Goal: Task Accomplishment & Management: Use online tool/utility

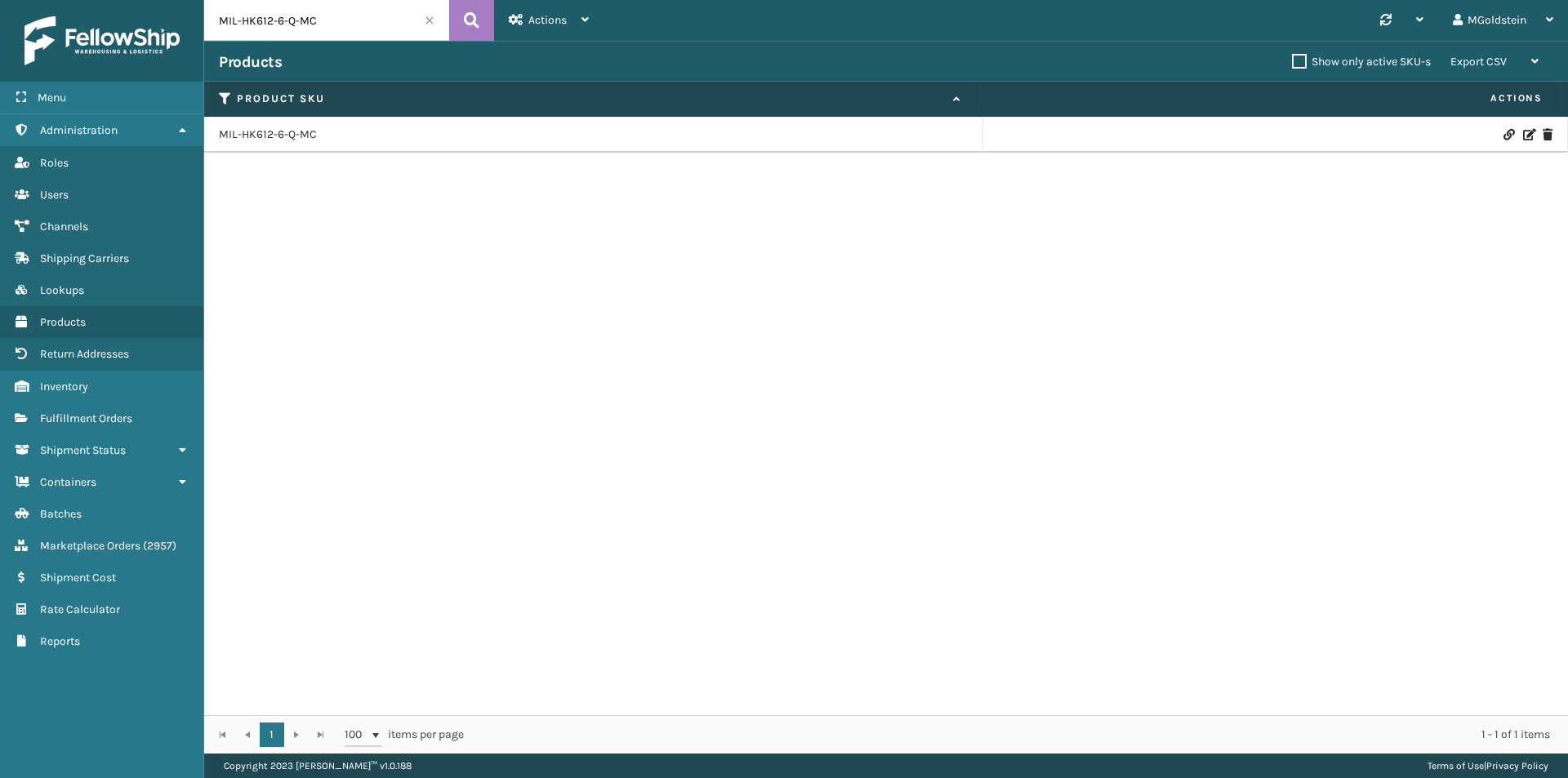
drag, startPoint x: 317, startPoint y: 20, endPoint x: 192, endPoint y: 19, distance: 125.0
click at [192, 0] on div "Menu Administration Roles Users Channels Shipping Carriers Lookups Products Ret…" at bounding box center [784, 0] width 1568 height 0
type input "cfb-dl-mc"
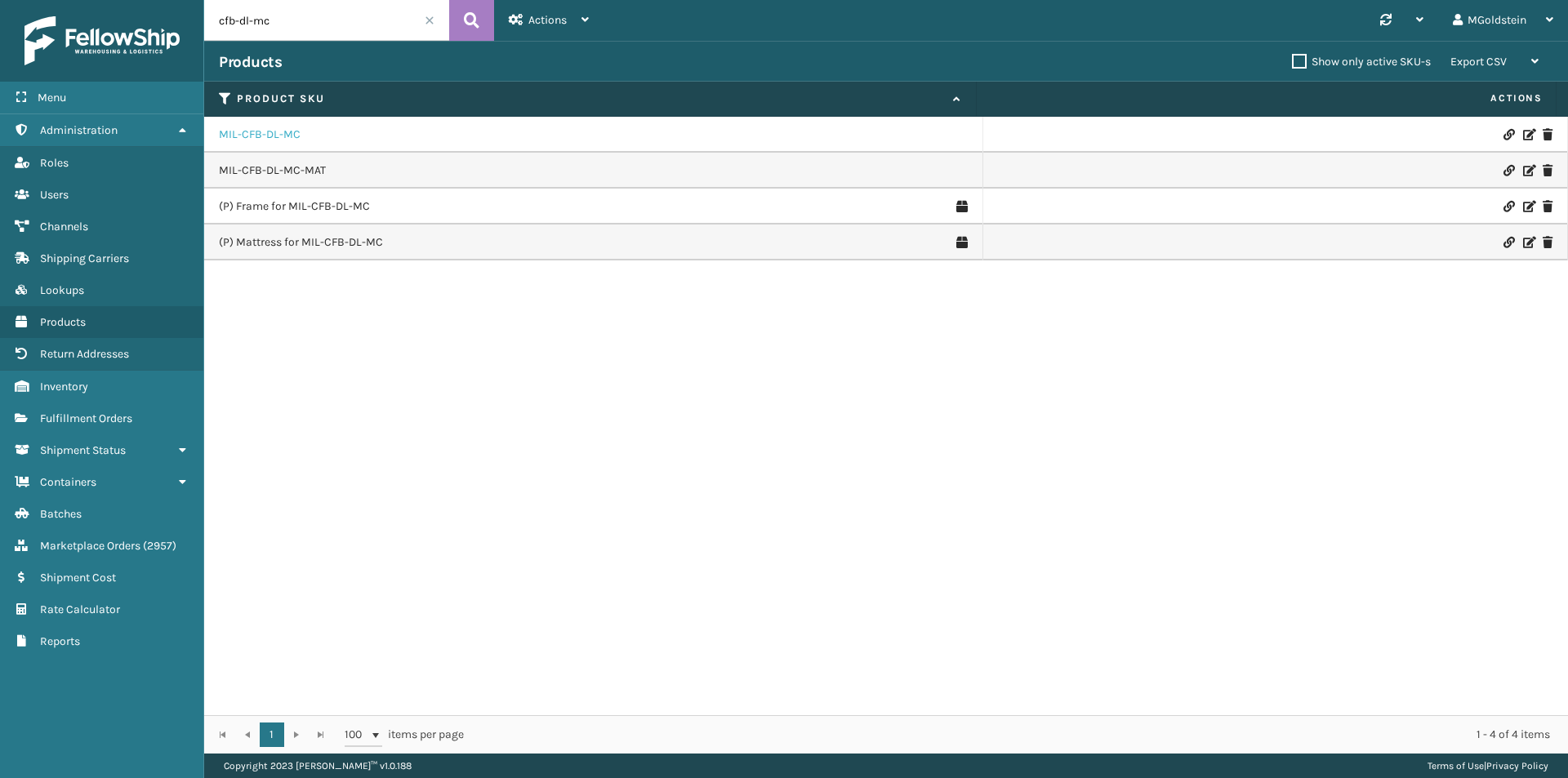
click at [263, 133] on link "MIL-CFB-DL-MC" at bounding box center [260, 134] width 82 height 17
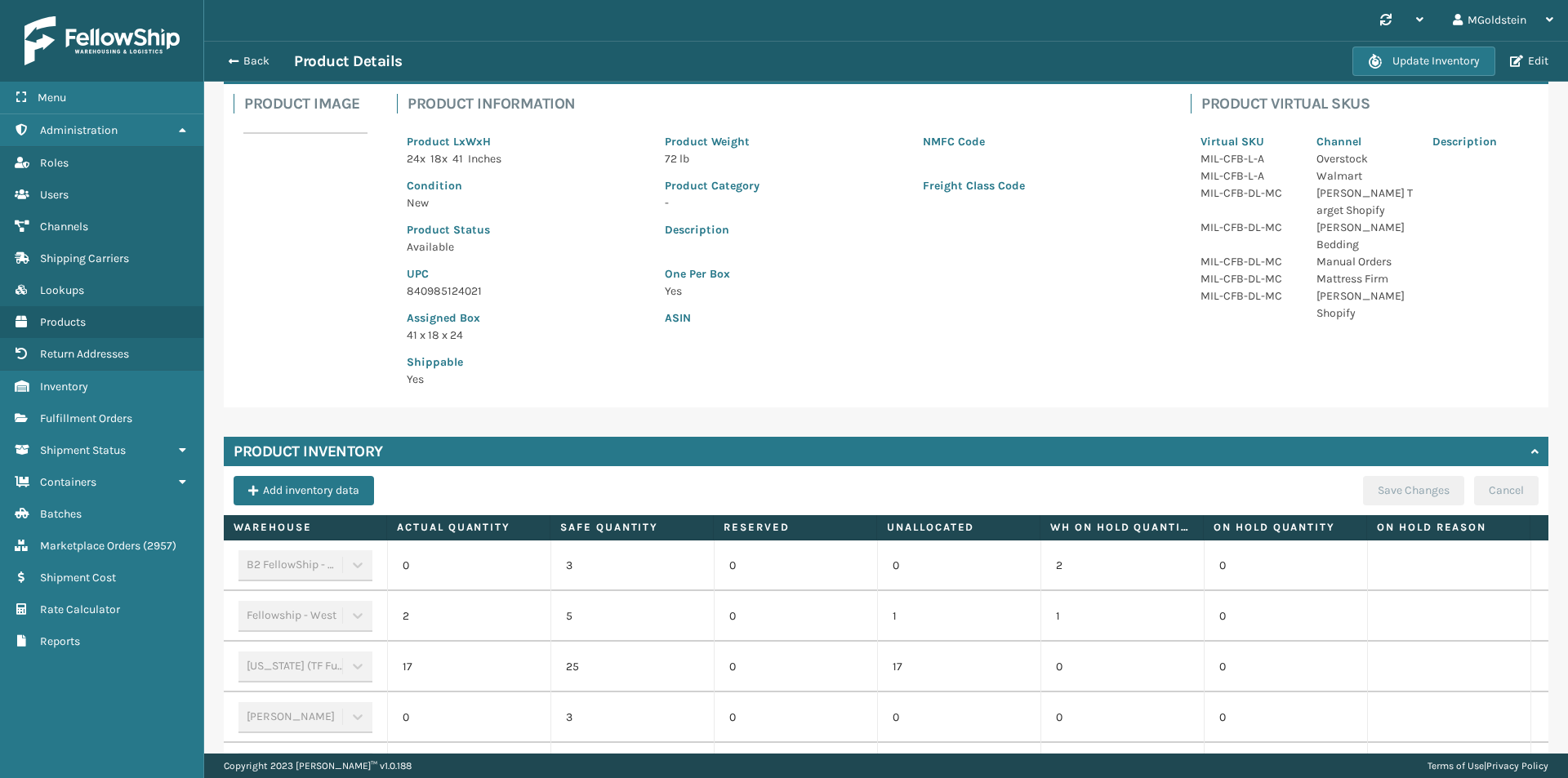
scroll to position [274, 0]
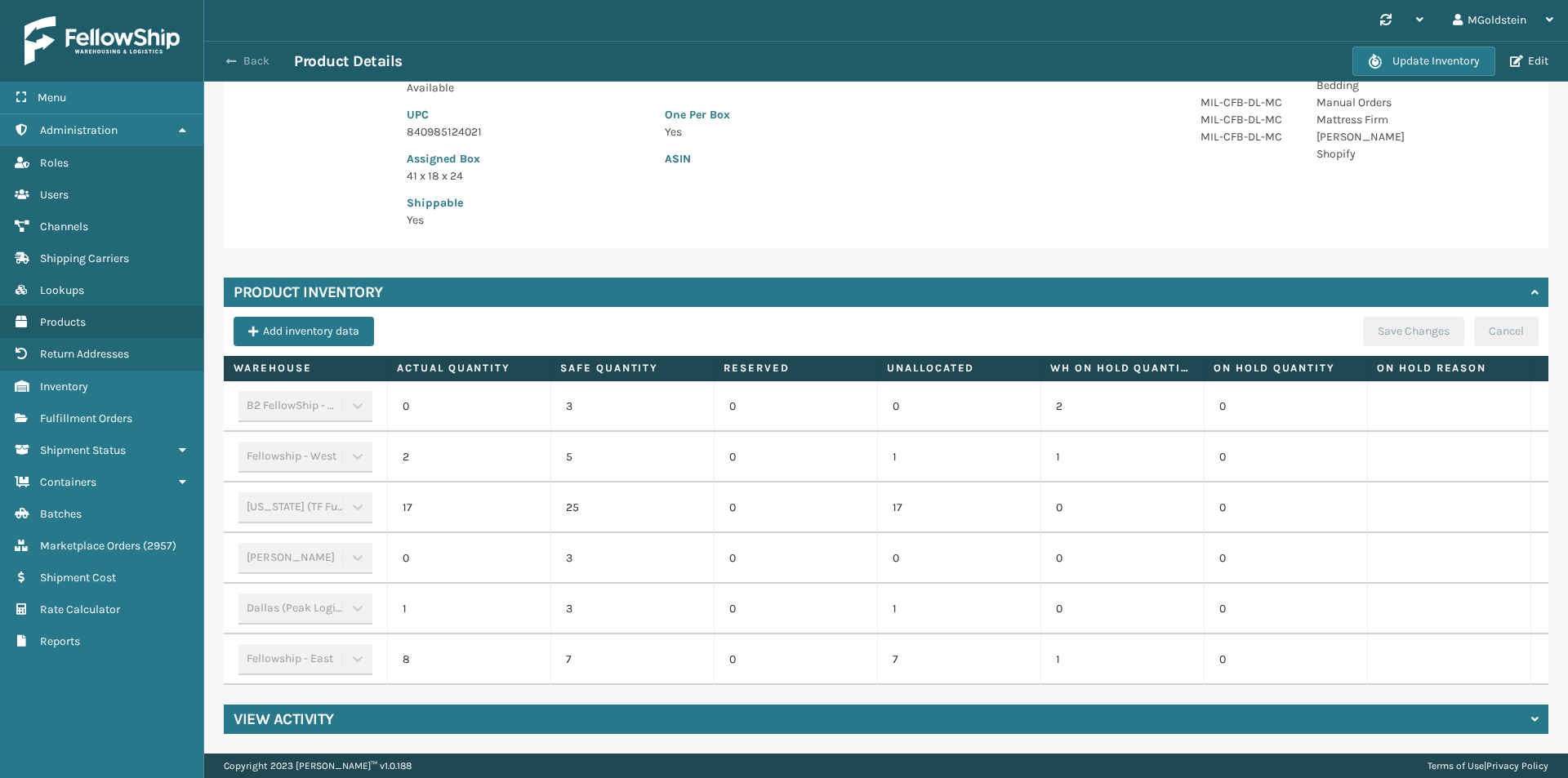
click at [251, 59] on button "Back" at bounding box center [256, 61] width 75 height 15
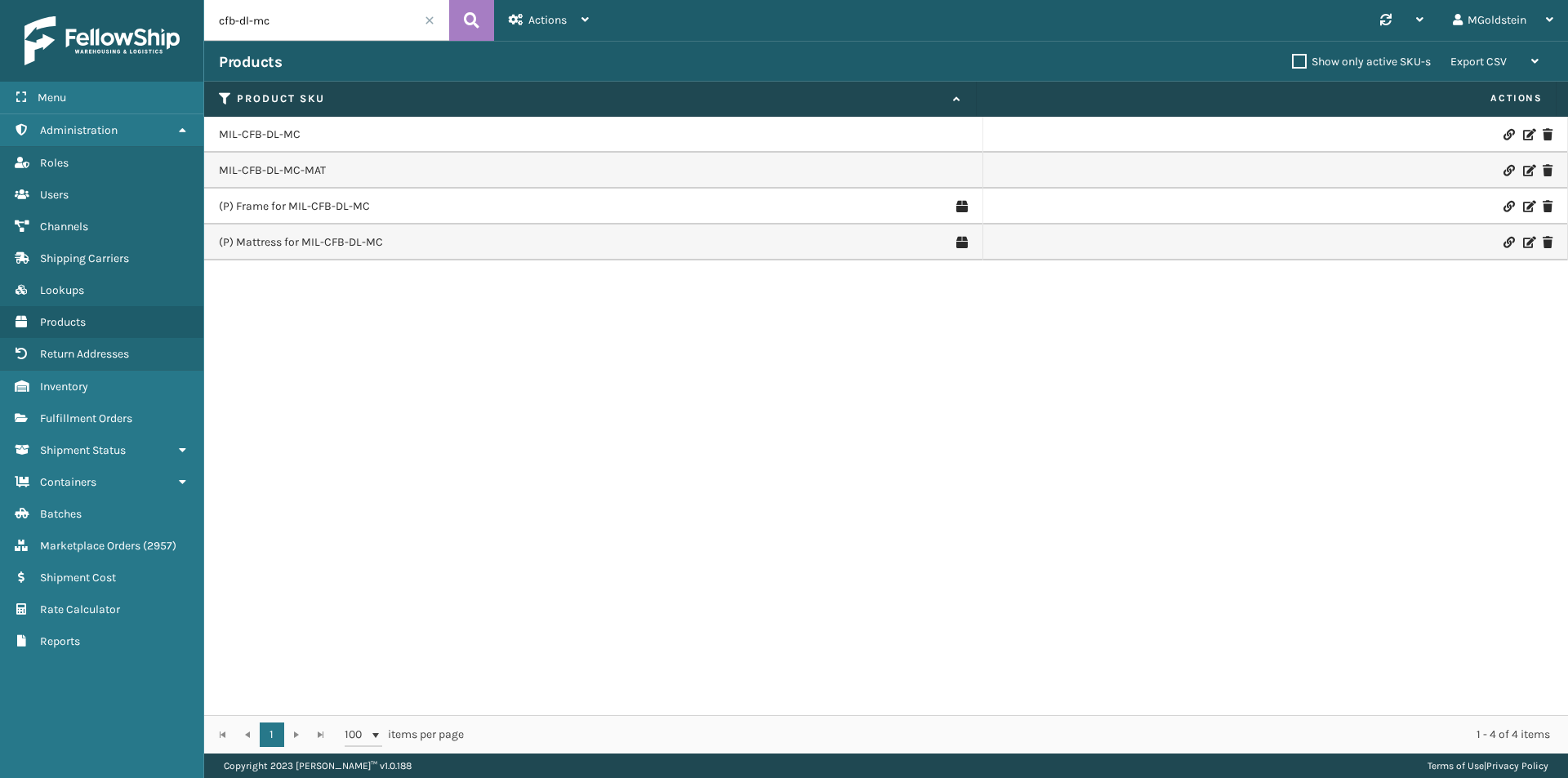
drag, startPoint x: 302, startPoint y: 22, endPoint x: 251, endPoint y: 19, distance: 51.1
click at [251, 19] on input "cfb-dl-mc" at bounding box center [327, 20] width 245 height 41
type input "cfb-dl"
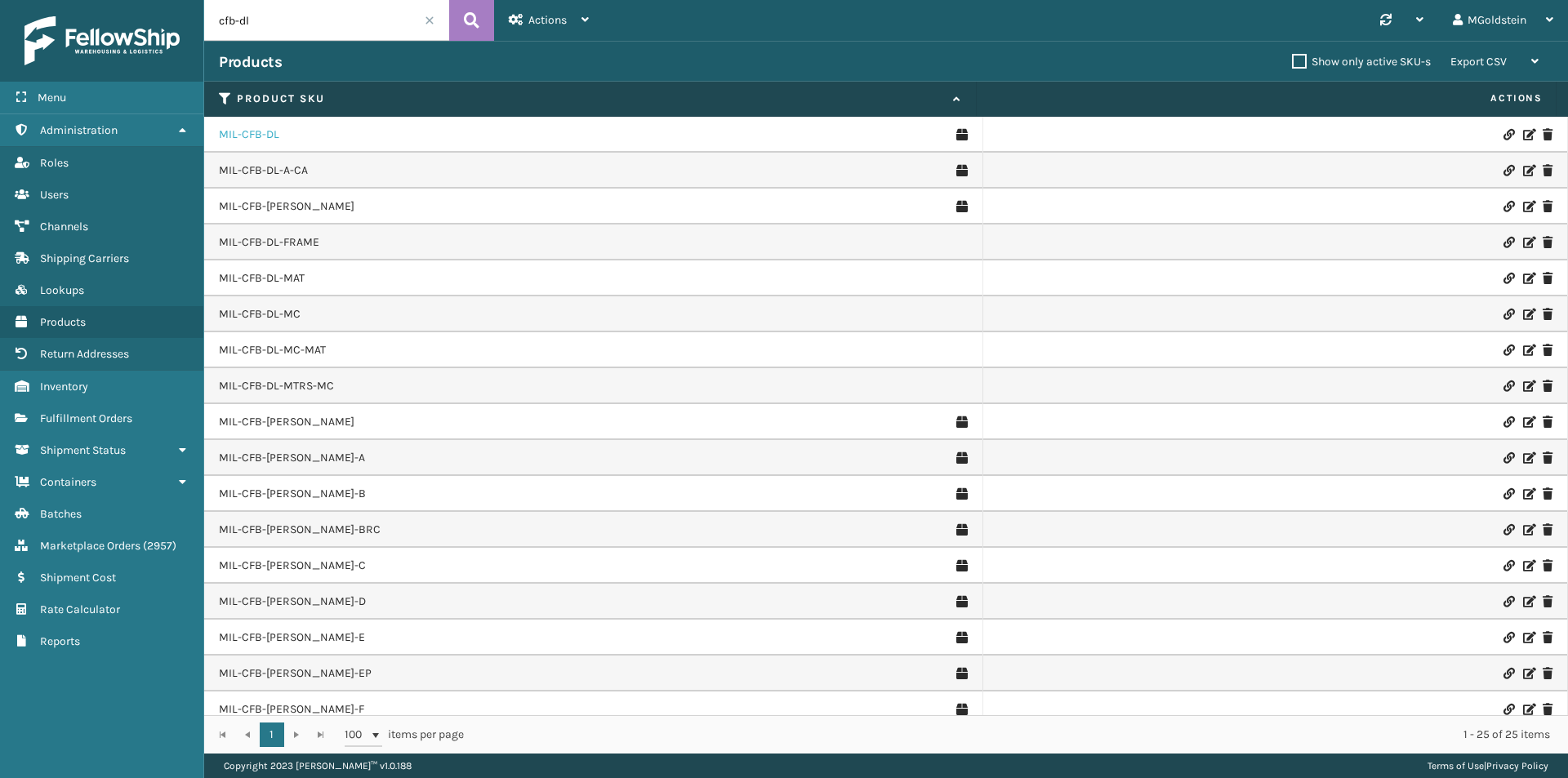
click at [246, 134] on link "MIL-CFB-DL" at bounding box center [249, 134] width 60 height 17
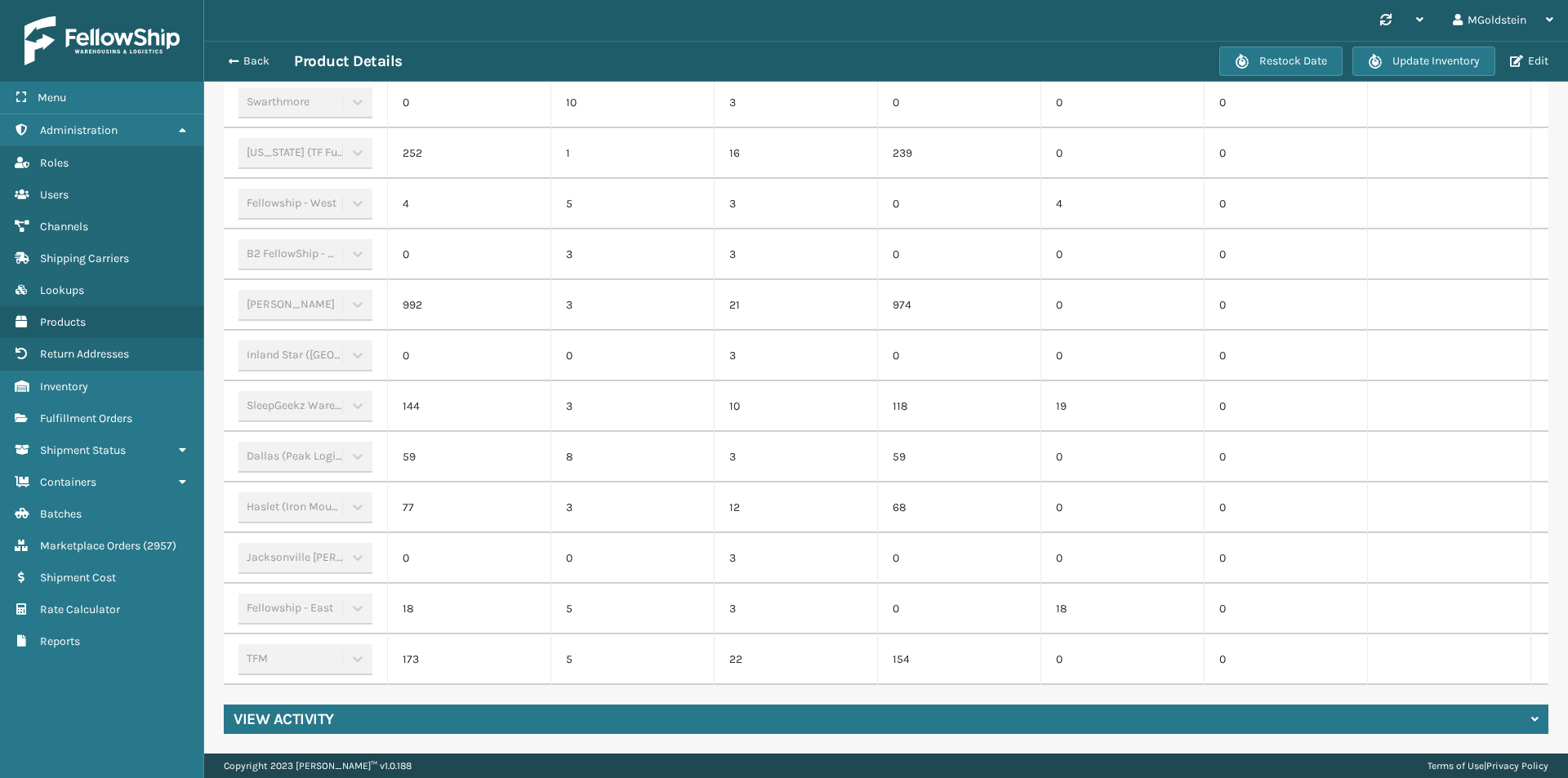
scroll to position [496, 0]
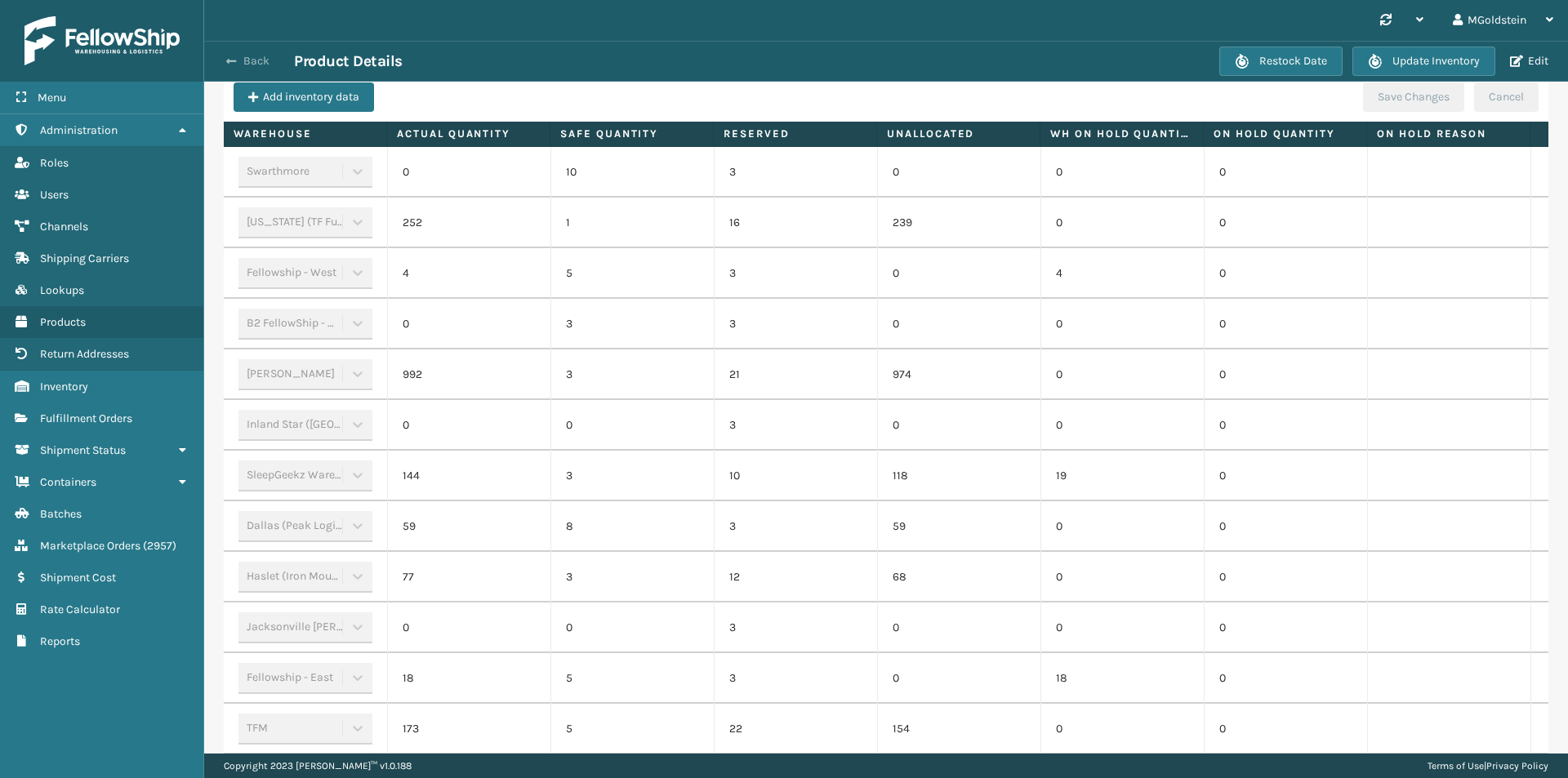
click at [253, 59] on button "Back" at bounding box center [256, 61] width 75 height 15
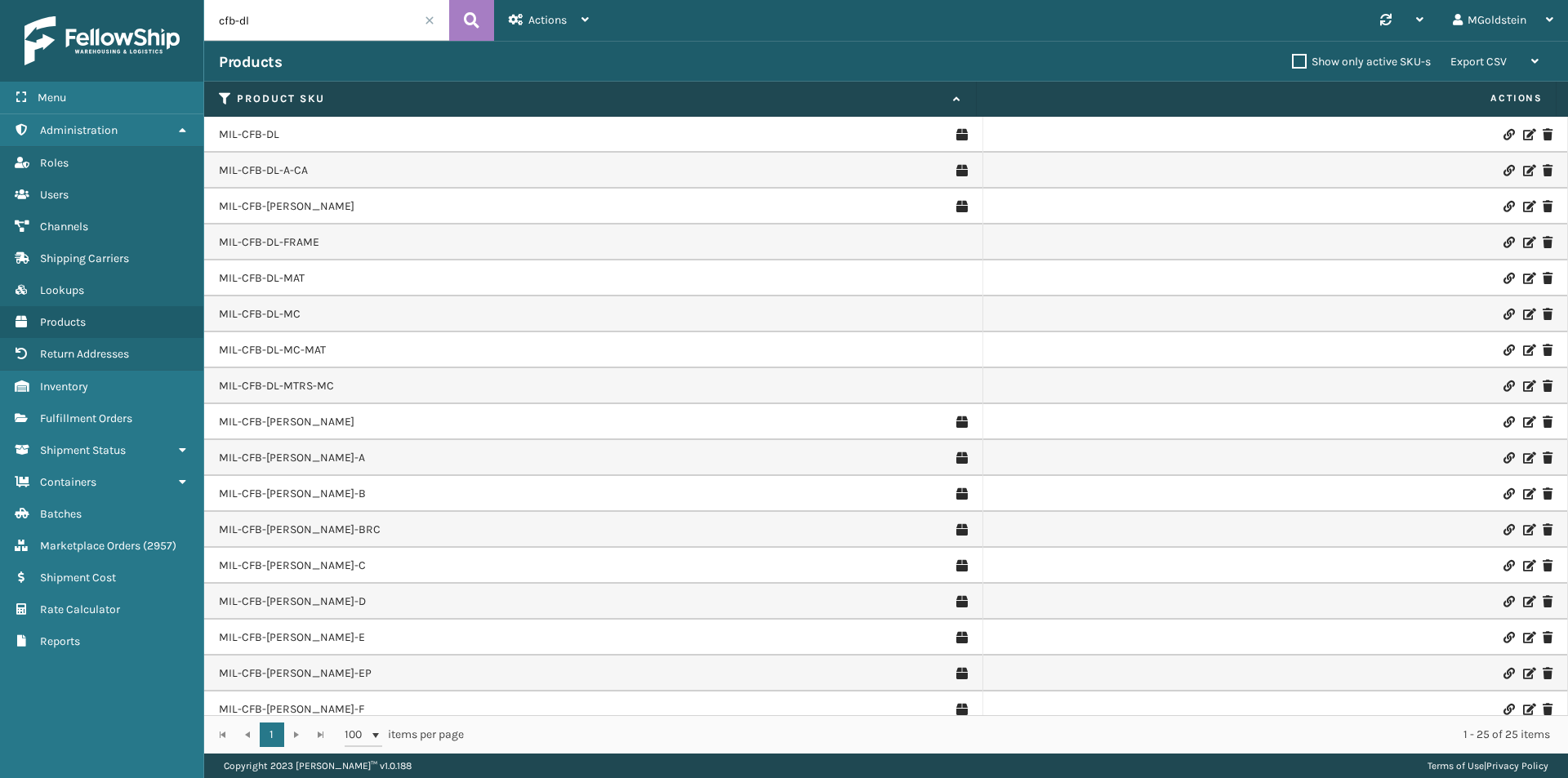
drag, startPoint x: 275, startPoint y: 24, endPoint x: 239, endPoint y: 31, distance: 36.7
click at [239, 31] on input "cfb-dl" at bounding box center [327, 20] width 245 height 41
type input "cfb-s"
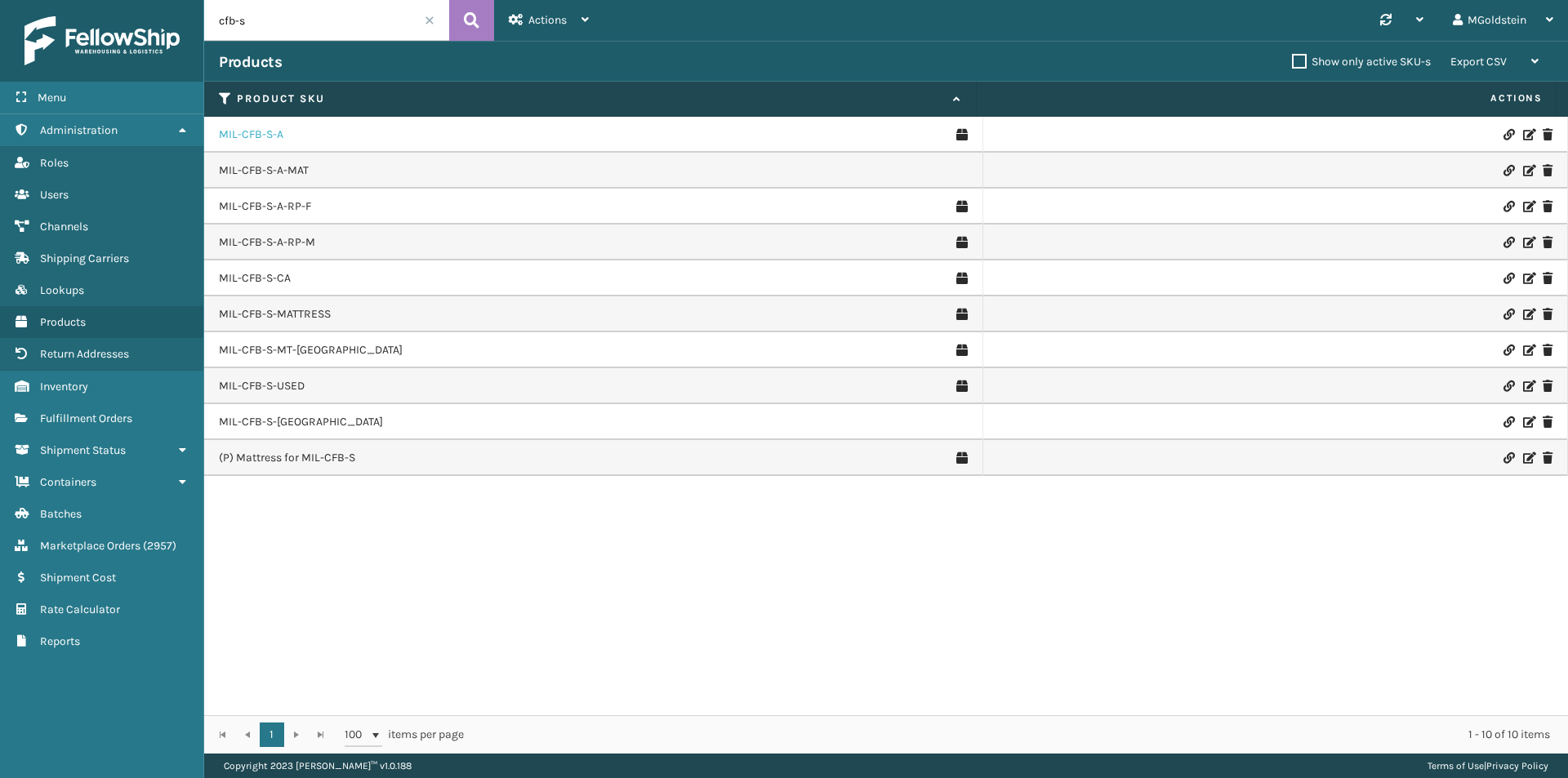
click at [259, 132] on link "MIL-CFB-S-A" at bounding box center [251, 134] width 65 height 17
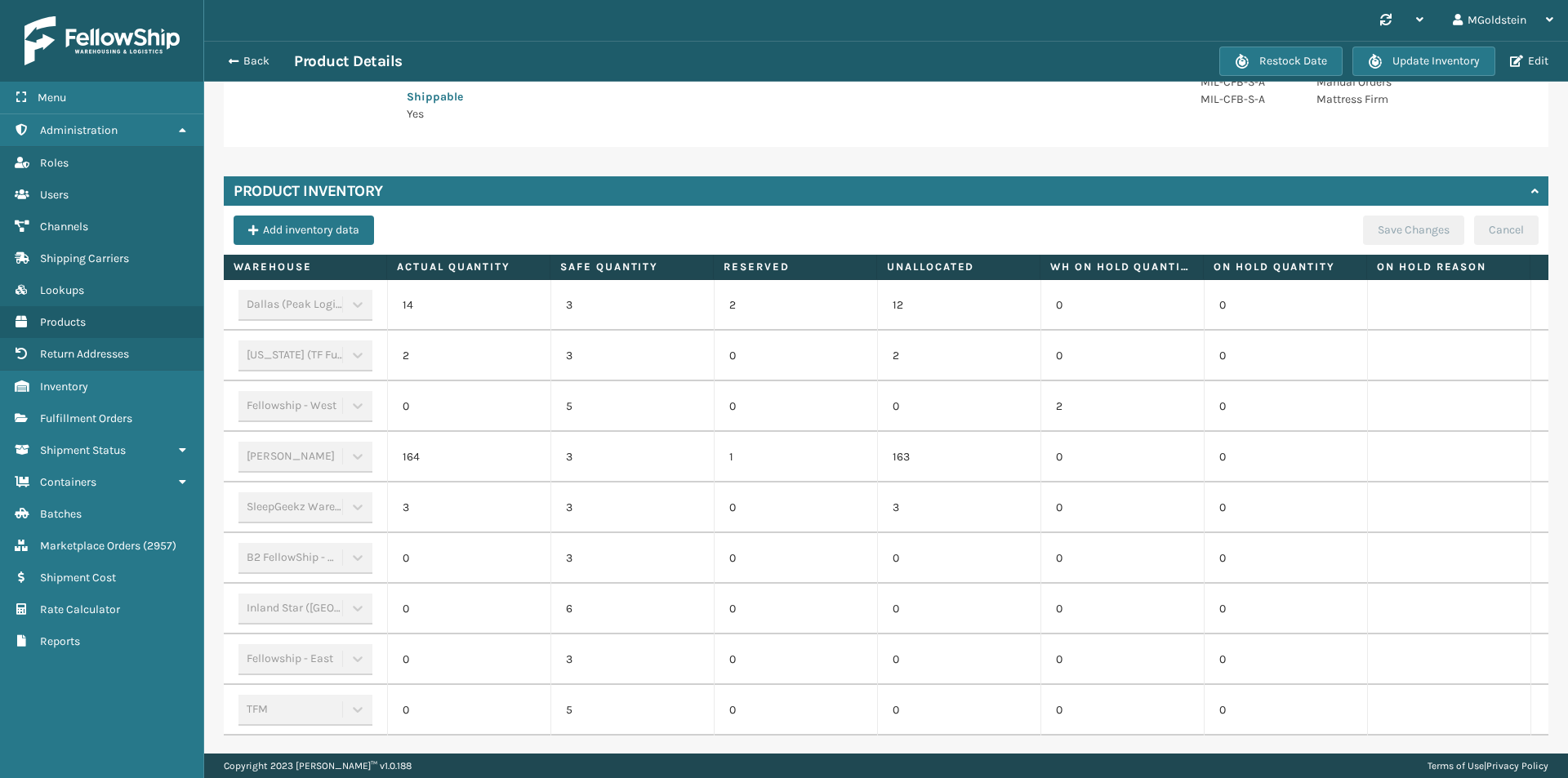
scroll to position [408, 0]
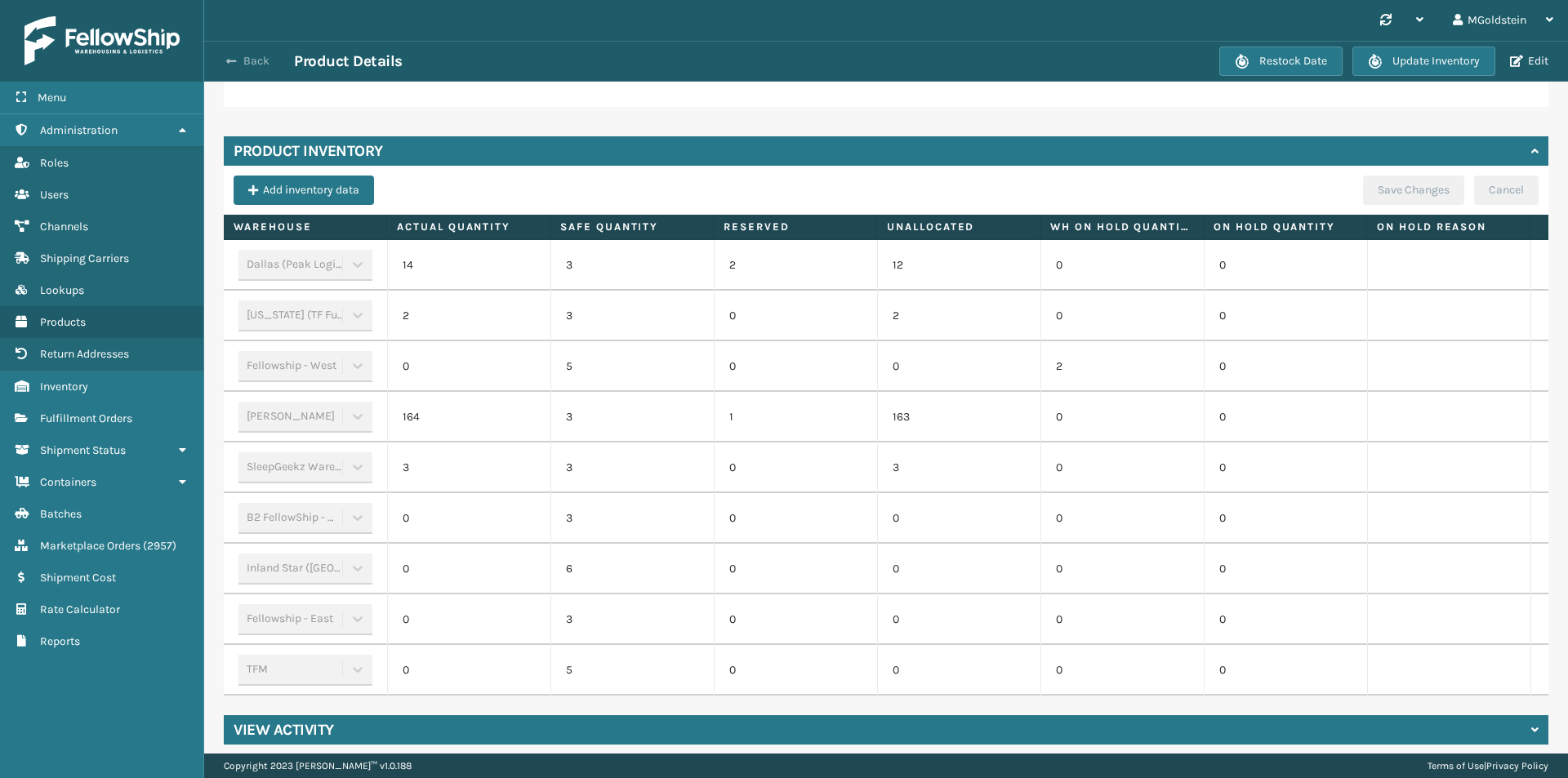
click at [249, 64] on button "Back" at bounding box center [256, 61] width 75 height 15
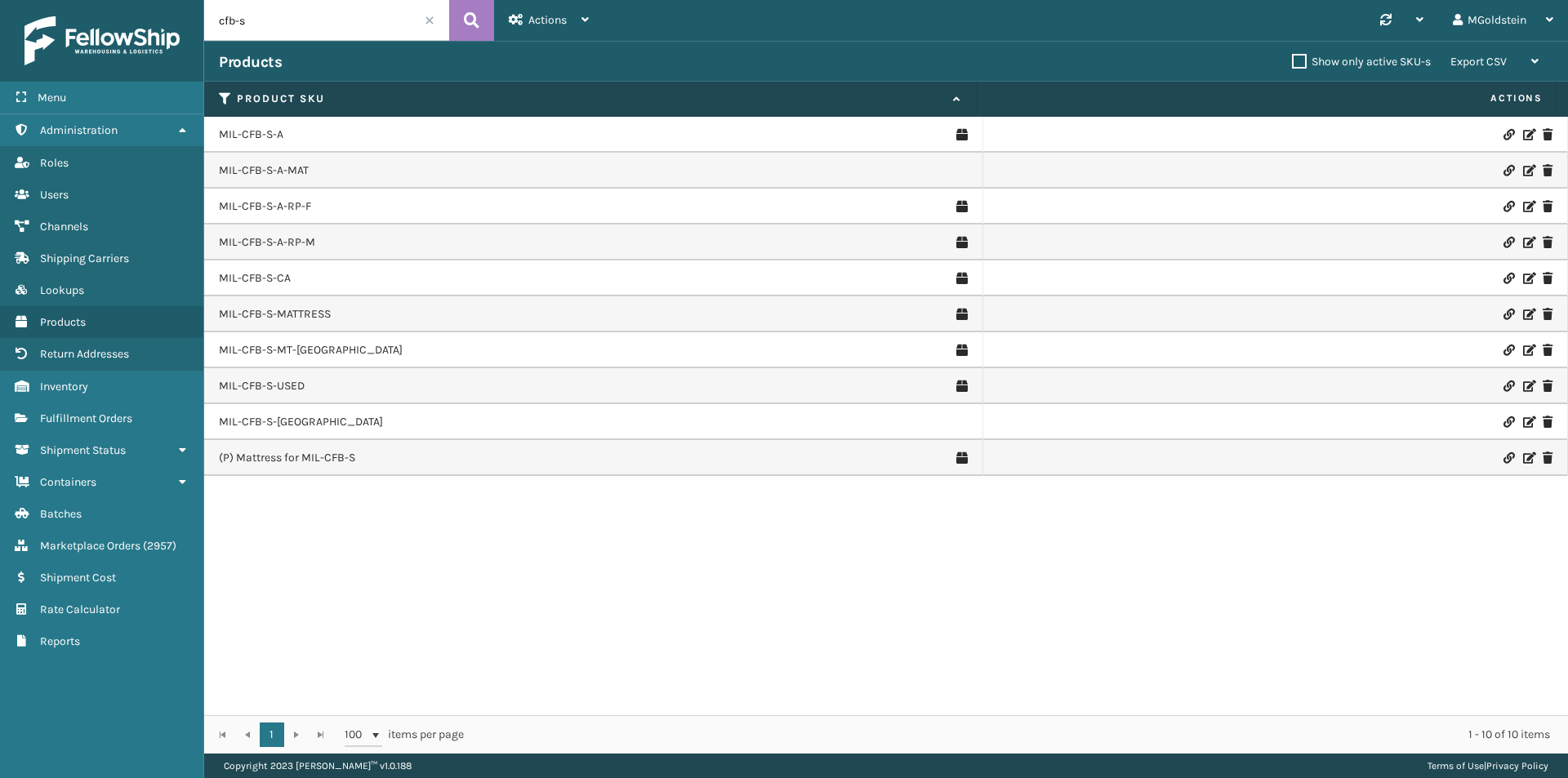
click at [309, 27] on input "cfb-s" at bounding box center [327, 20] width 245 height 41
type input "cfb-nw"
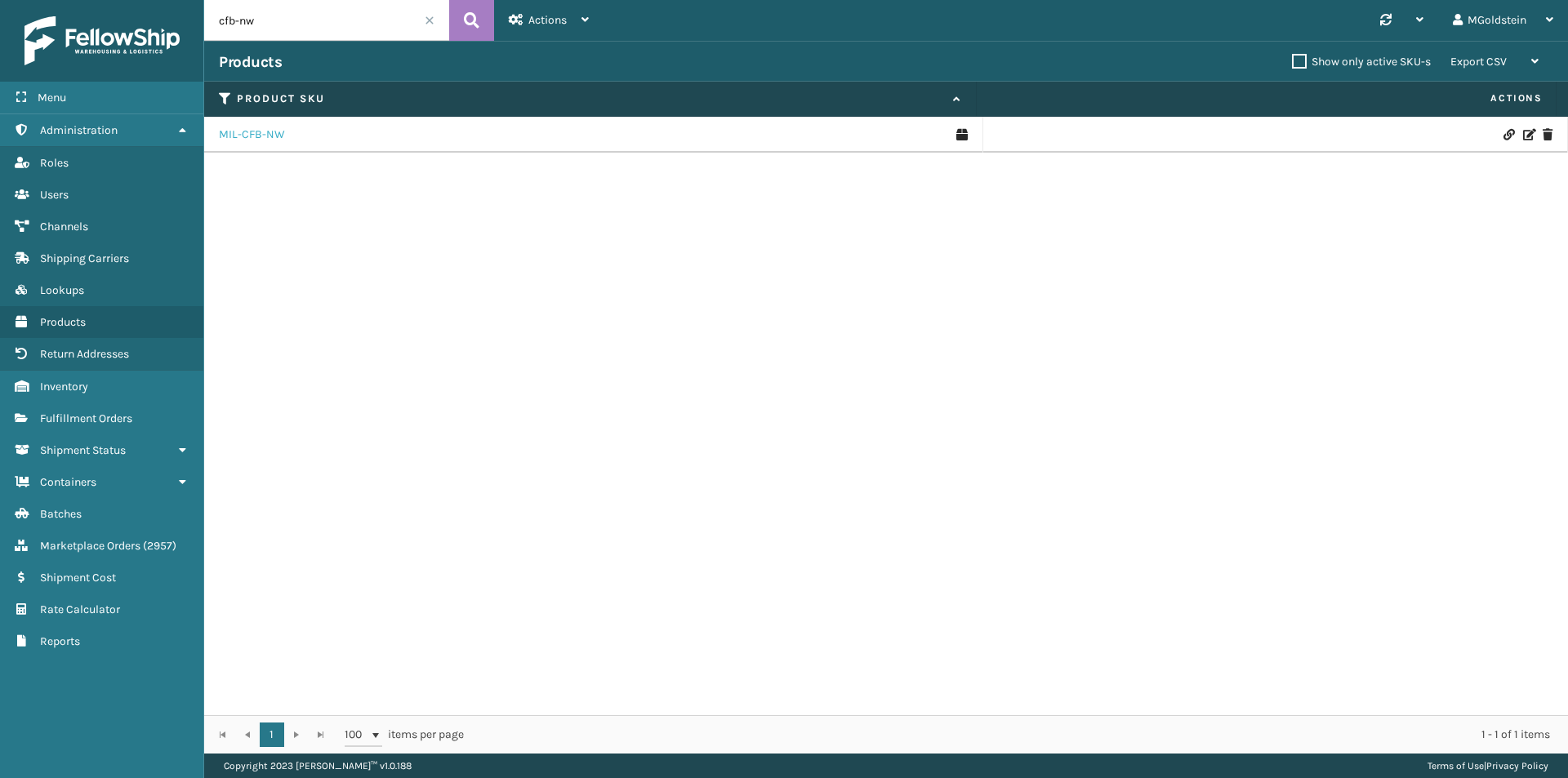
click at [263, 134] on link "MIL-CFB-NW" at bounding box center [251, 134] width 66 height 17
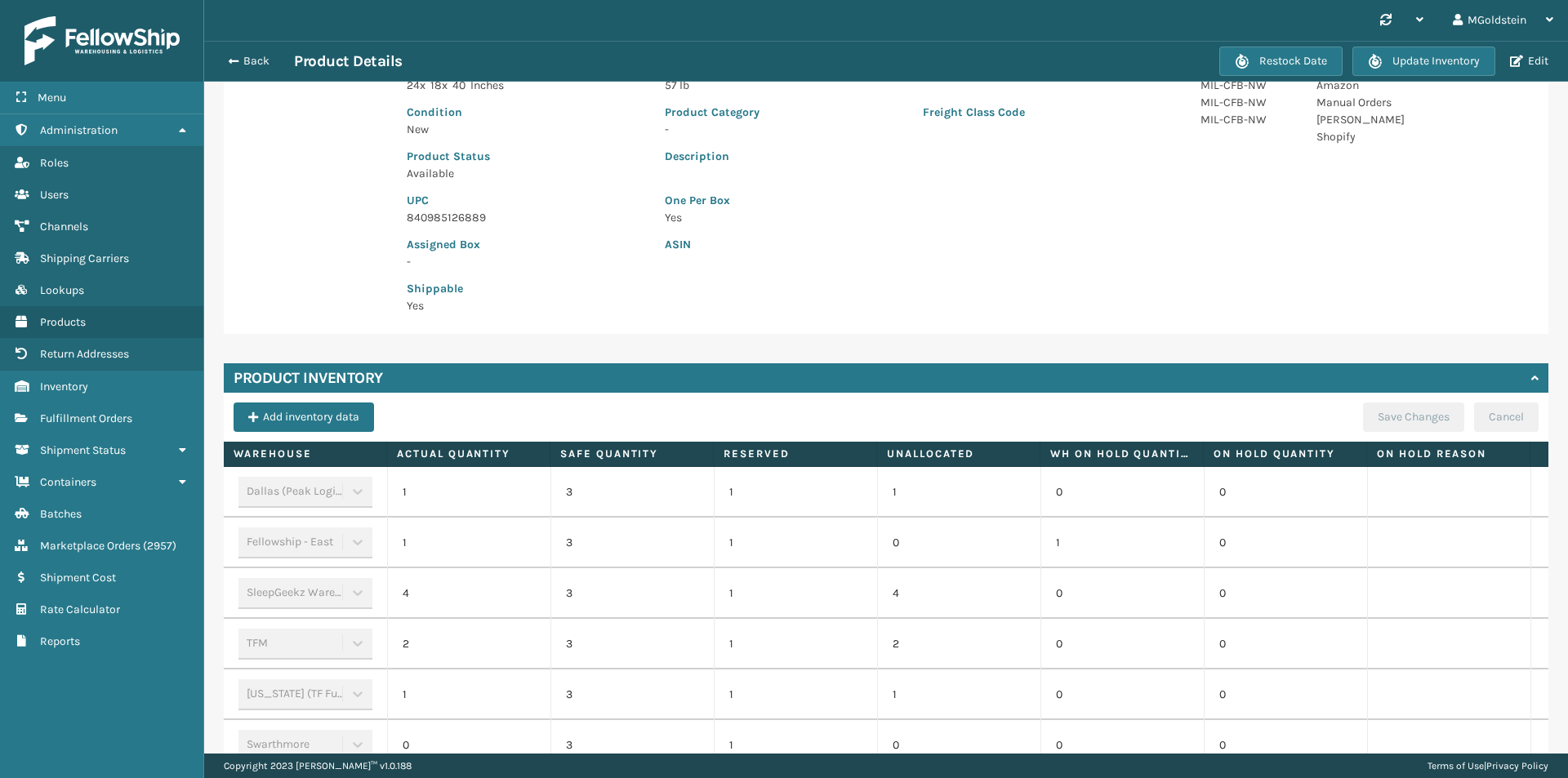
scroll to position [376, 0]
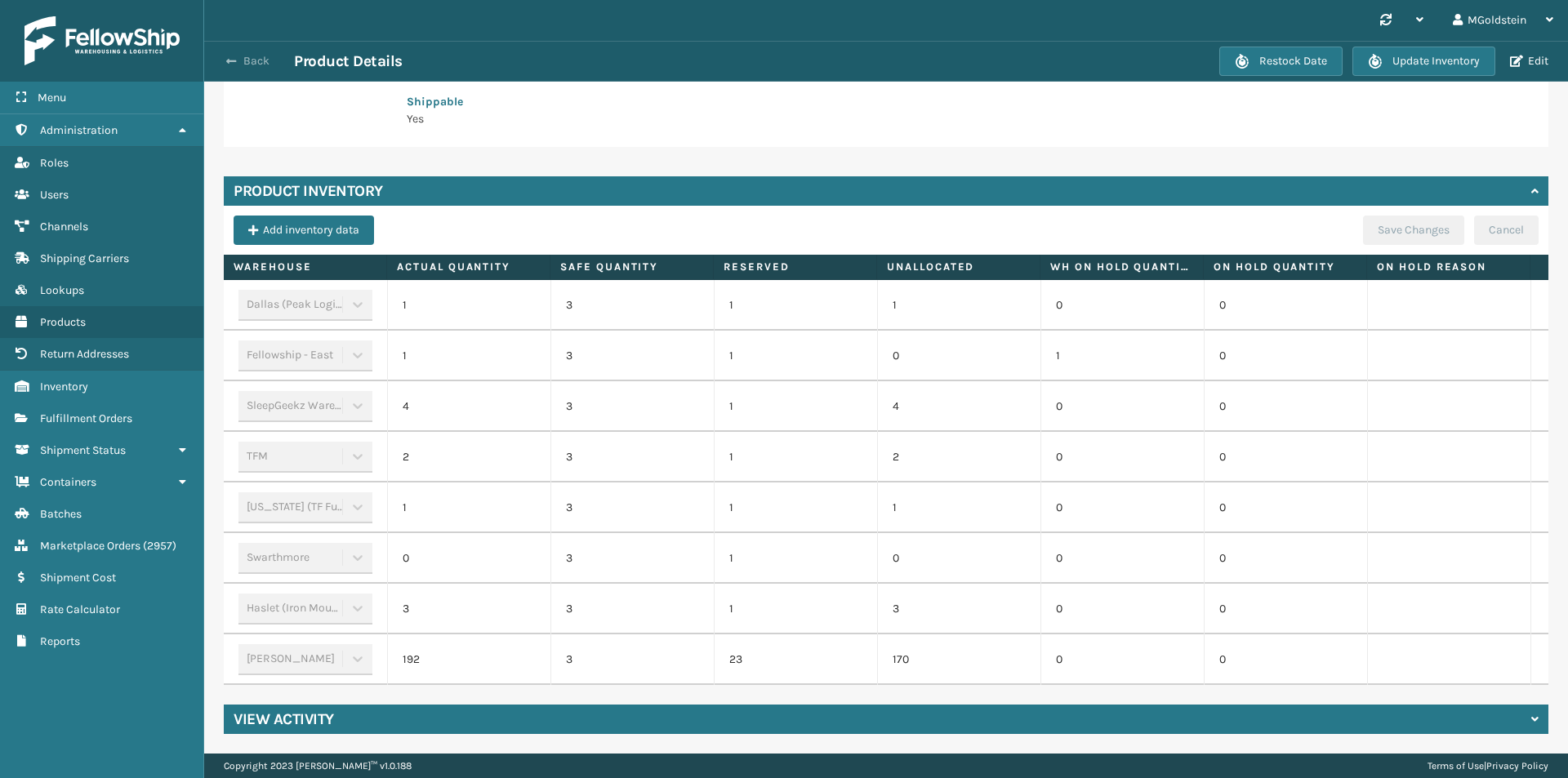
click at [262, 56] on button "Back" at bounding box center [256, 61] width 75 height 15
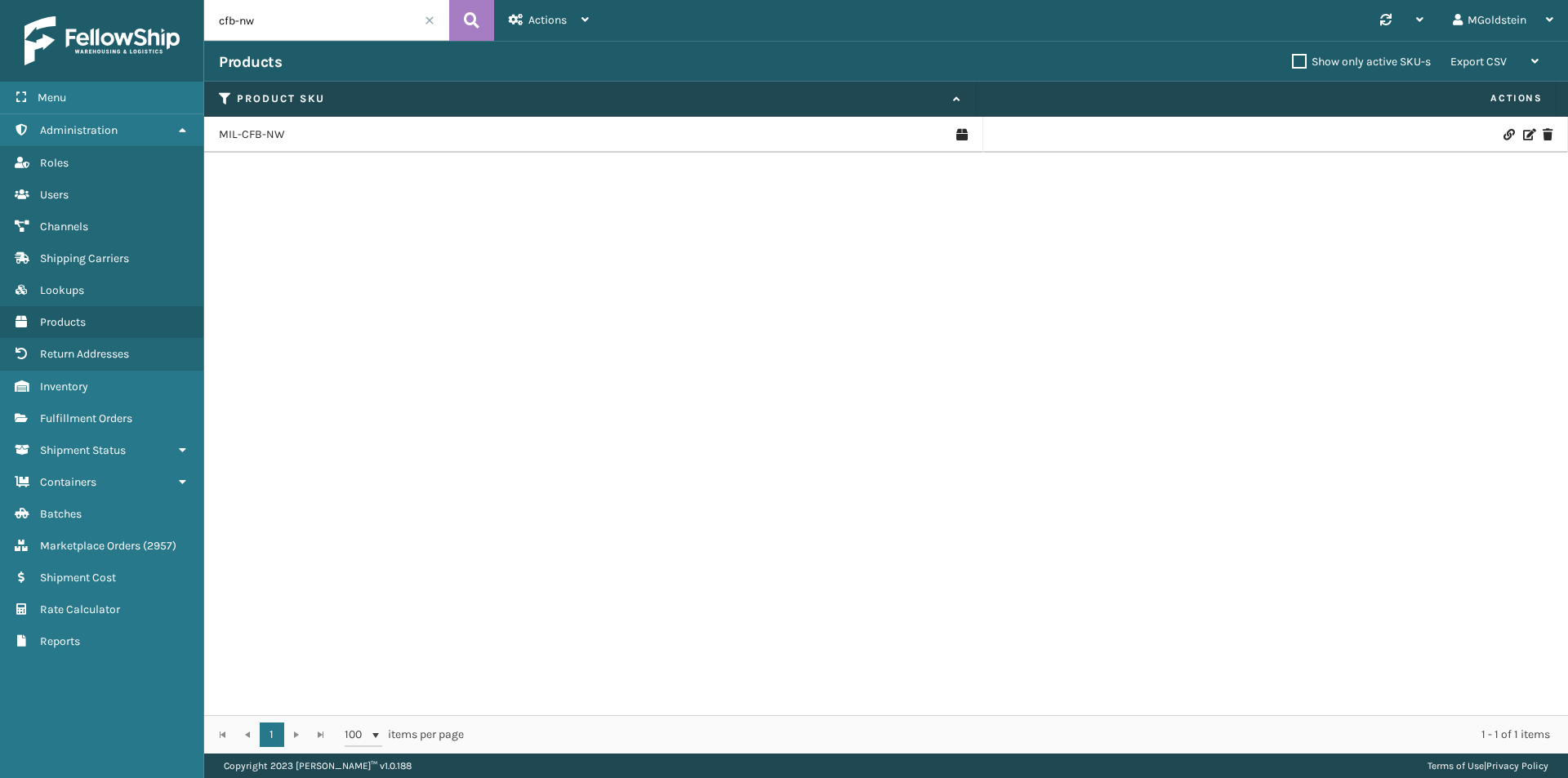
click at [322, 21] on input "cfb-nw" at bounding box center [327, 20] width 245 height 41
type input "cfb-dl"
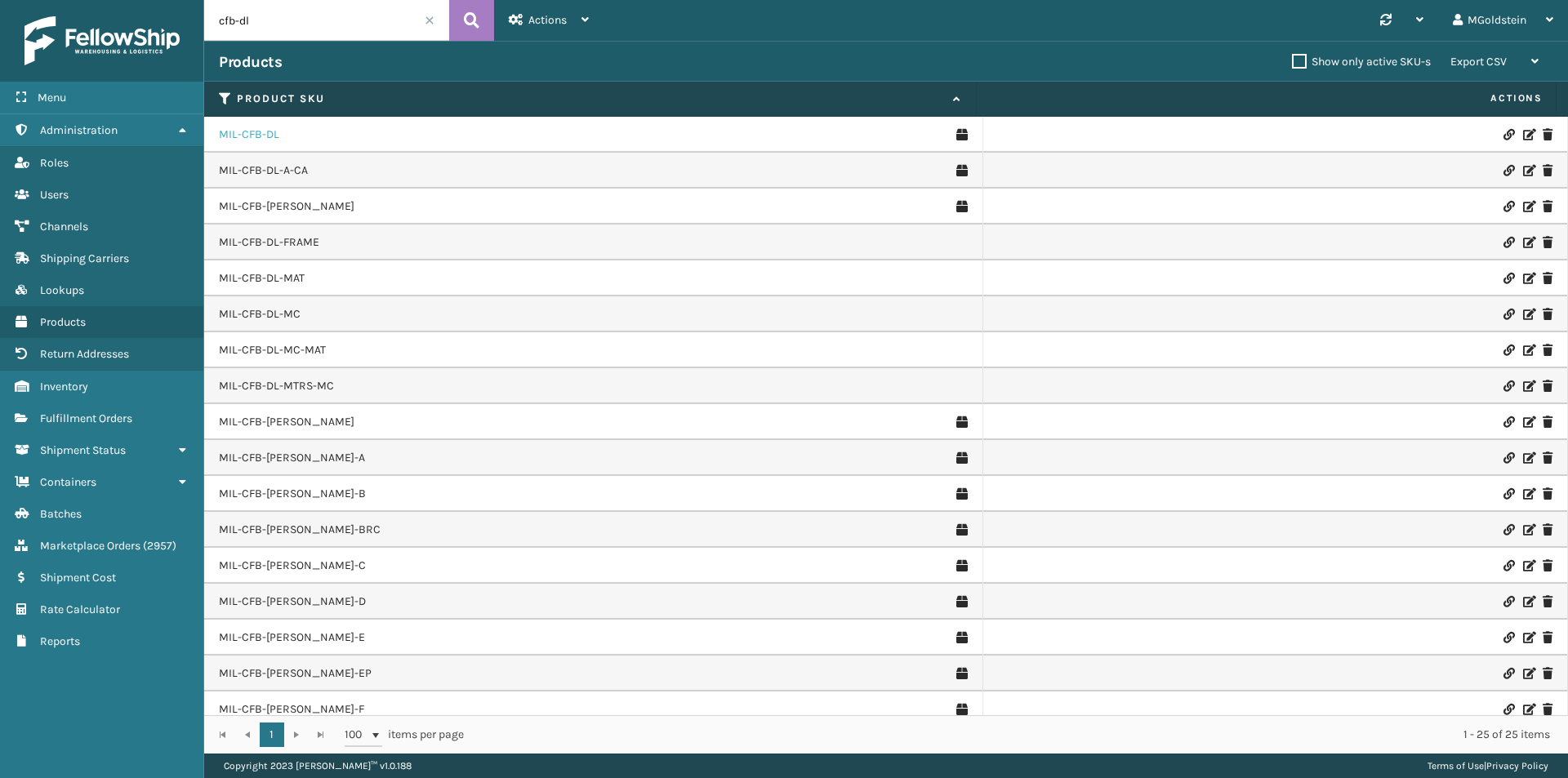
click at [261, 135] on link "MIL-CFB-DL" at bounding box center [249, 134] width 60 height 17
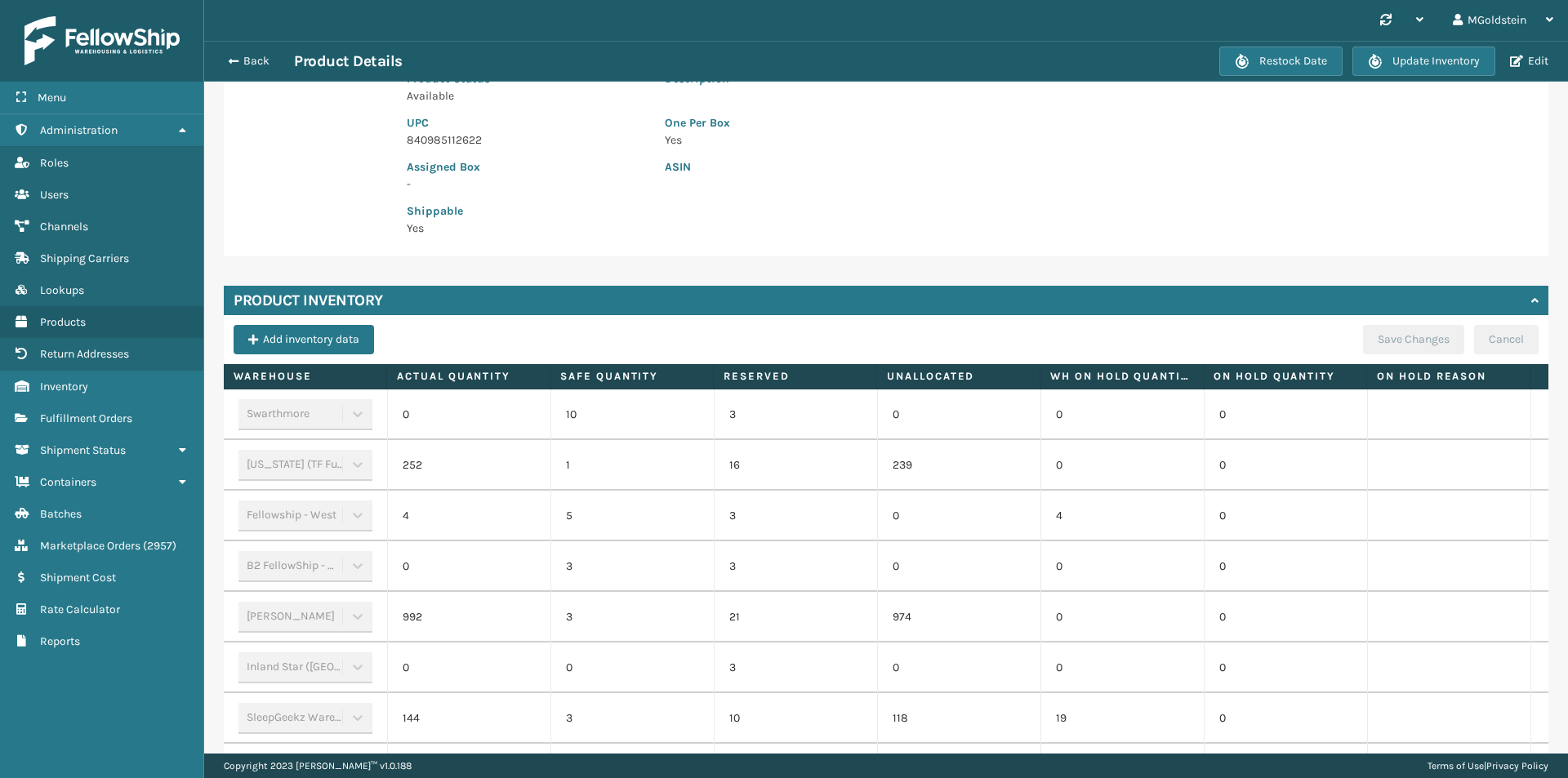
scroll to position [333, 0]
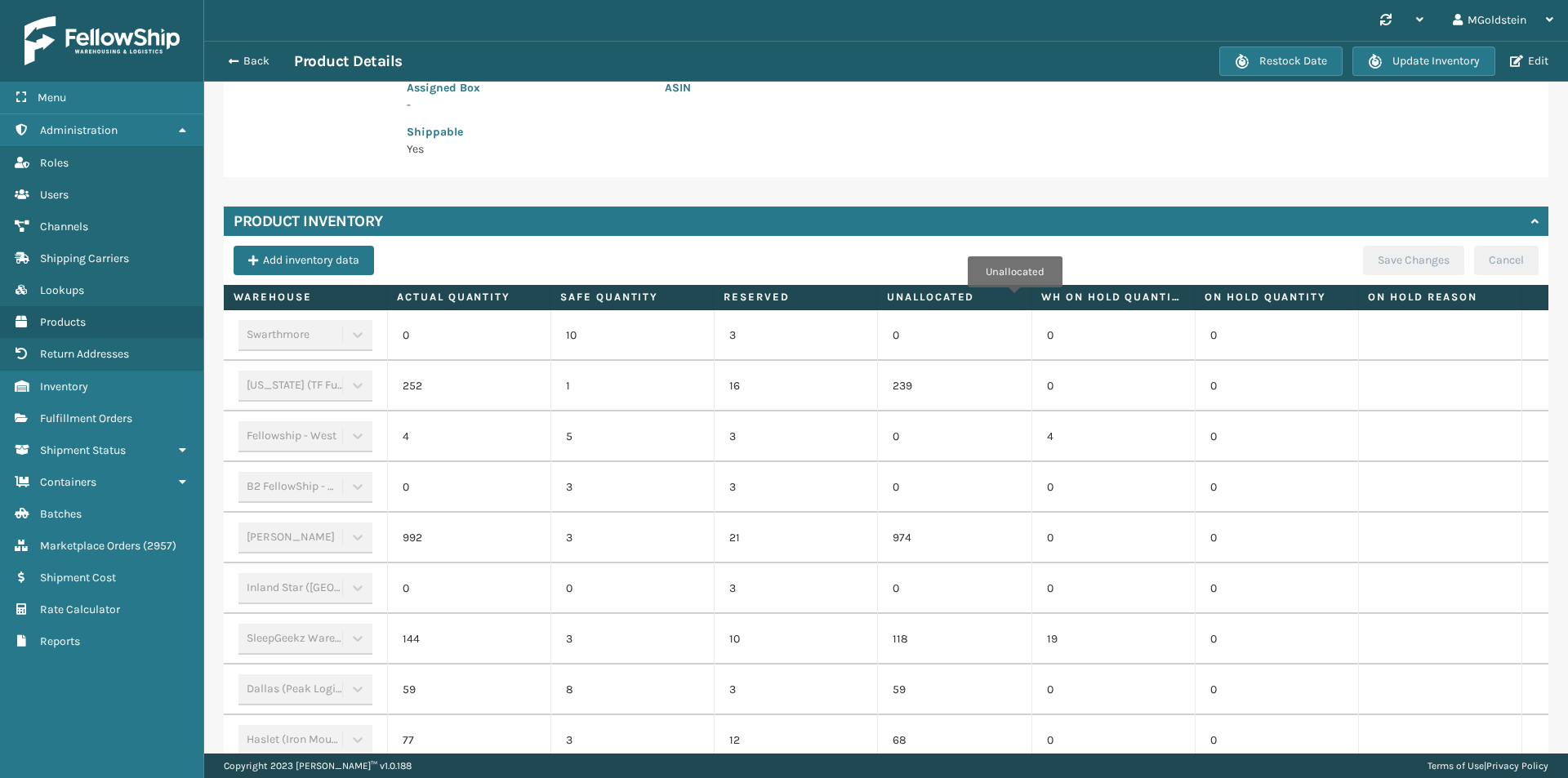
drag, startPoint x: 1038, startPoint y: 296, endPoint x: 1028, endPoint y: 303, distance: 12.2
click at [1028, 303] on span at bounding box center [1028, 407] width 5 height 245
drag, startPoint x: 1356, startPoint y: 297, endPoint x: 1340, endPoint y: 302, distance: 16.8
click at [1340, 302] on span at bounding box center [1340, 407] width 5 height 245
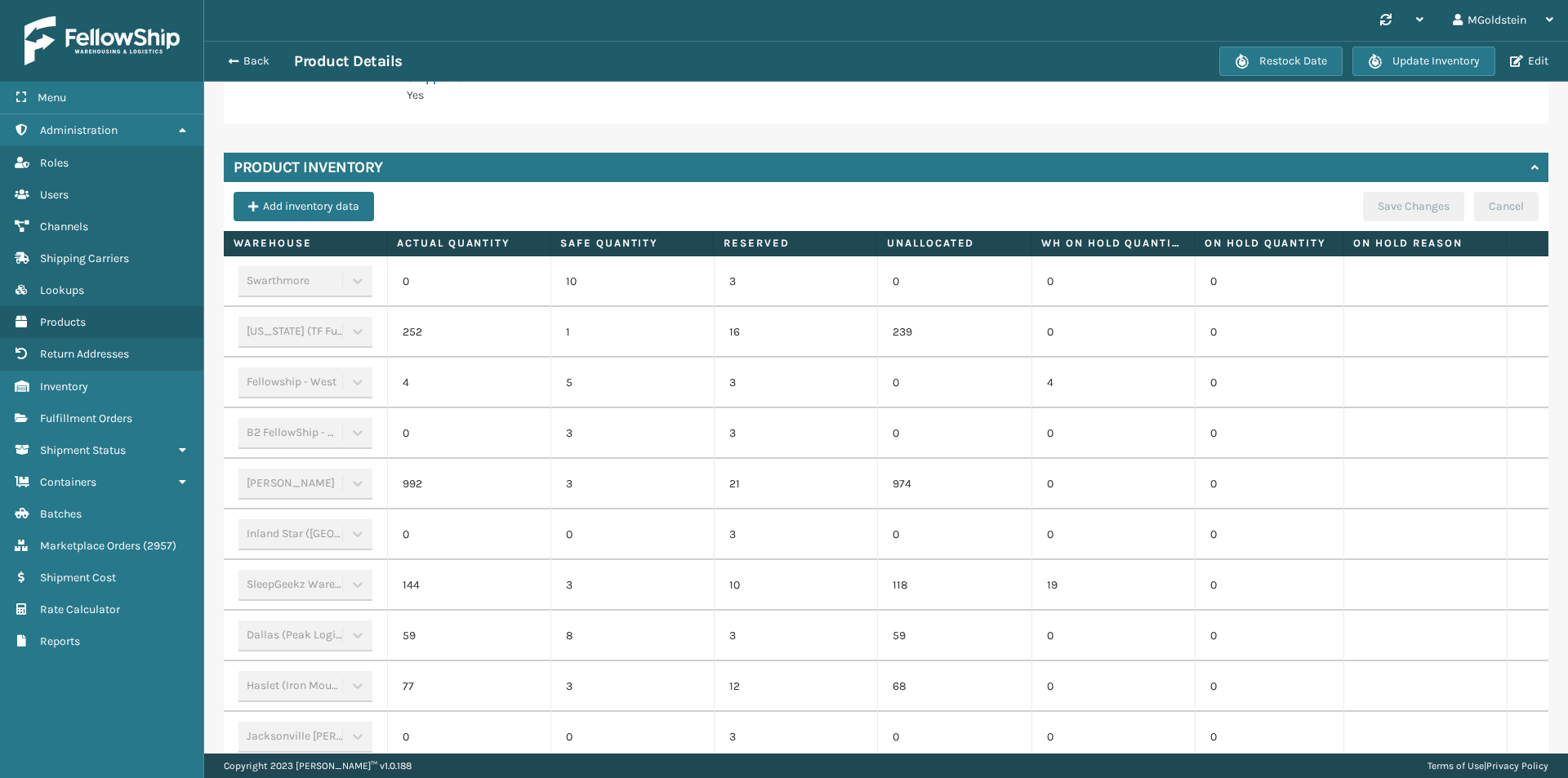
scroll to position [415, 0]
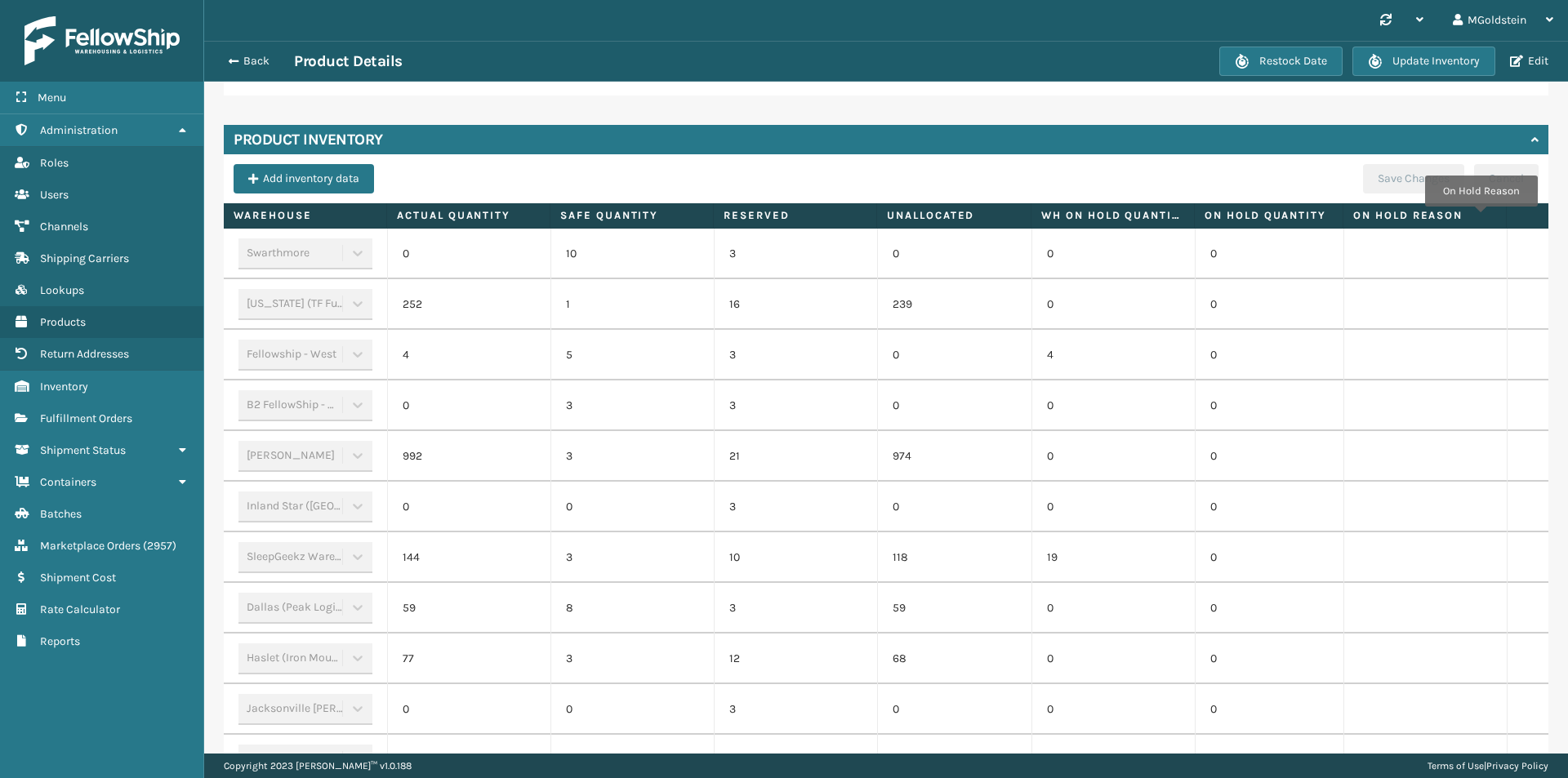
drag, startPoint x: 1506, startPoint y: 218, endPoint x: 1477, endPoint y: 219, distance: 29.0
click at [1477, 219] on th "On Hold Reason" at bounding box center [1425, 215] width 163 height 25
drag, startPoint x: 1505, startPoint y: 218, endPoint x: 1472, endPoint y: 215, distance: 33.1
click at [1472, 215] on span at bounding box center [1472, 325] width 5 height 245
click at [1338, 221] on span at bounding box center [1337, 325] width 5 height 245
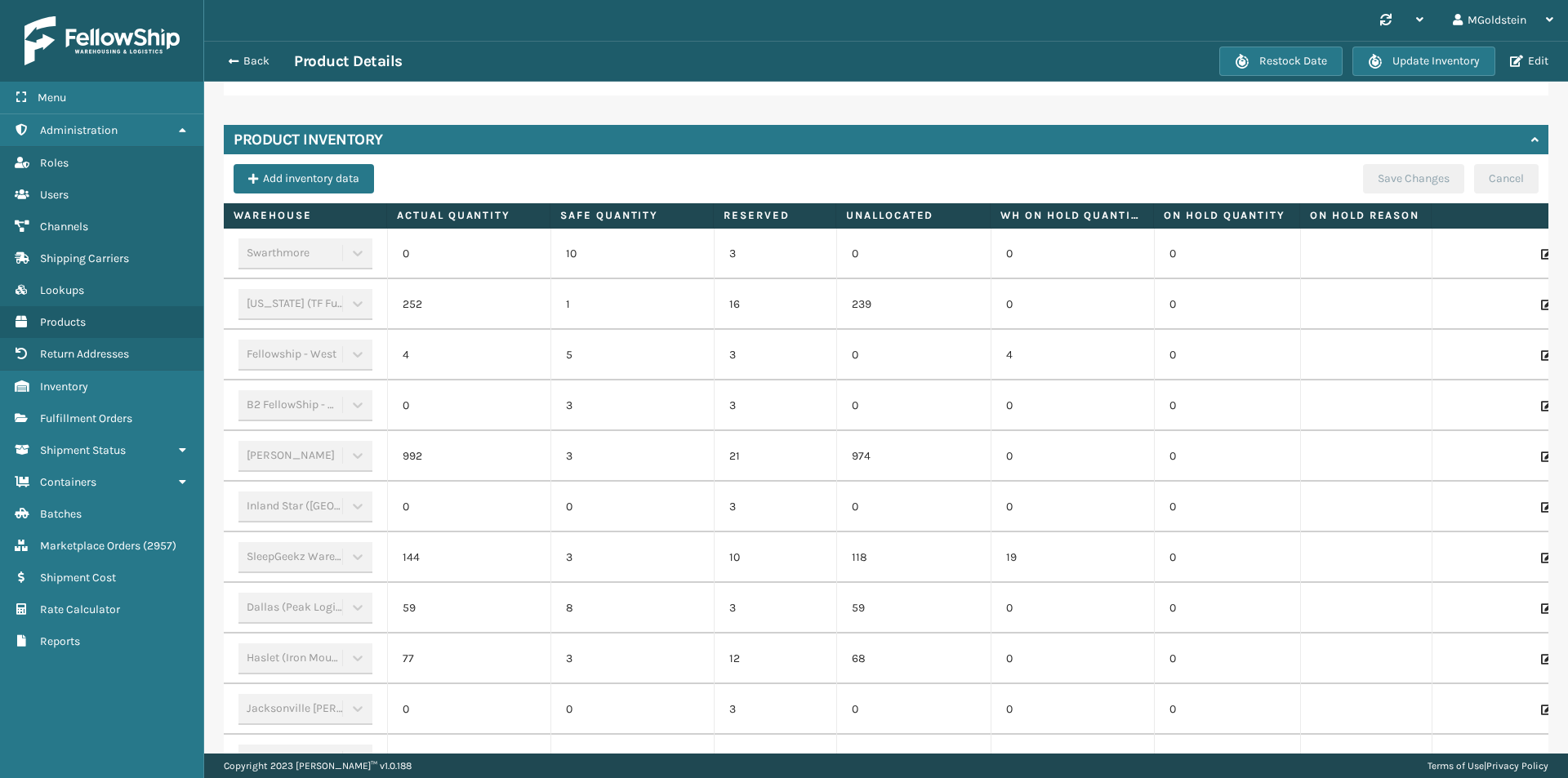
drag, startPoint x: 874, startPoint y: 216, endPoint x: 833, endPoint y: 222, distance: 41.4
click at [833, 222] on span at bounding box center [832, 325] width 5 height 245
drag, startPoint x: 713, startPoint y: 217, endPoint x: 693, endPoint y: 215, distance: 20.1
click at [693, 215] on span at bounding box center [693, 325] width 5 height 245
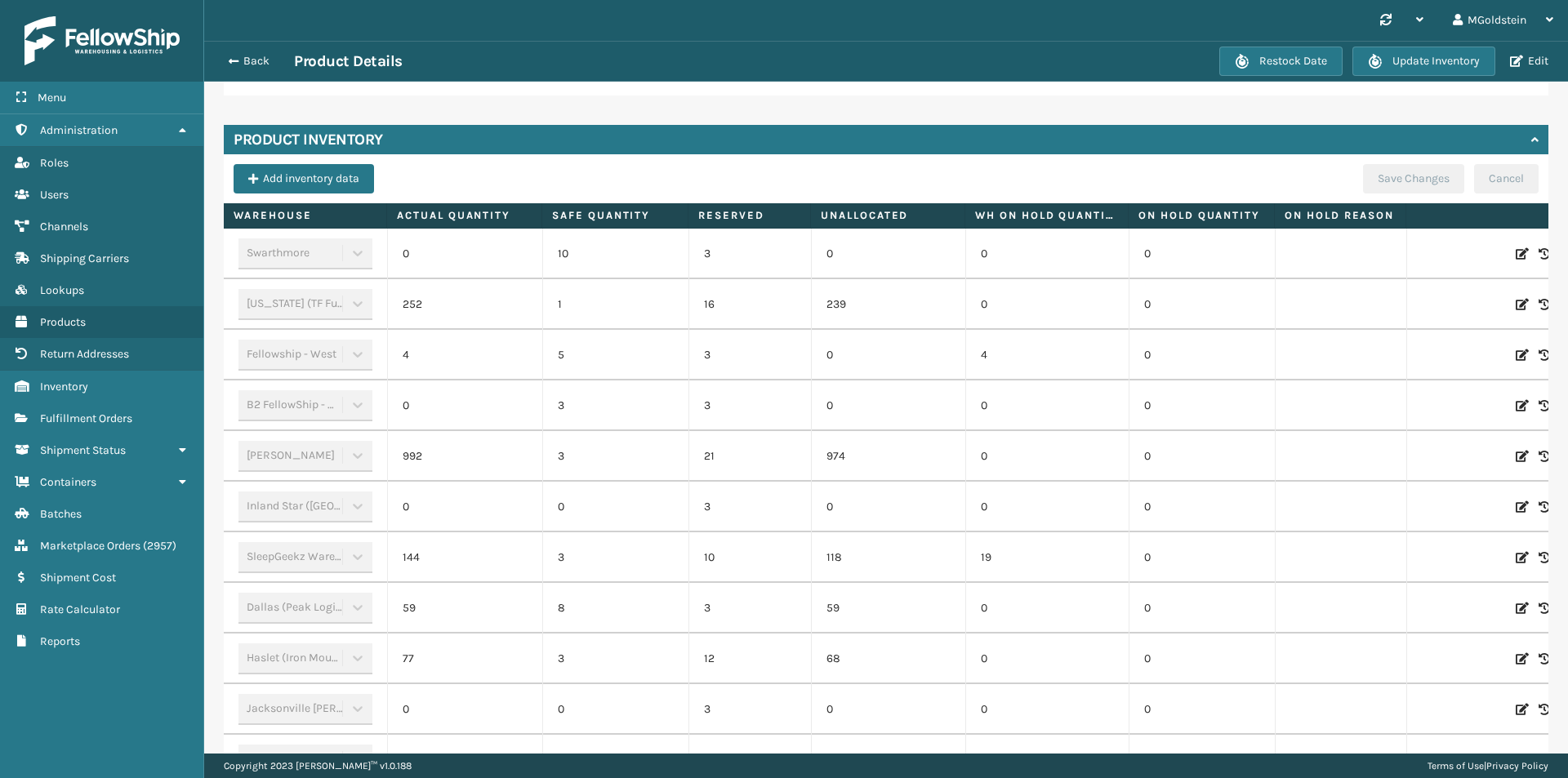
drag, startPoint x: 548, startPoint y: 214, endPoint x: 540, endPoint y: 217, distance: 8.5
click at [540, 217] on span at bounding box center [538, 325] width 5 height 245
drag, startPoint x: 1128, startPoint y: 215, endPoint x: 1137, endPoint y: 215, distance: 9.0
click at [1137, 215] on span at bounding box center [1137, 325] width 5 height 245
drag, startPoint x: 965, startPoint y: 215, endPoint x: 950, endPoint y: 218, distance: 15.3
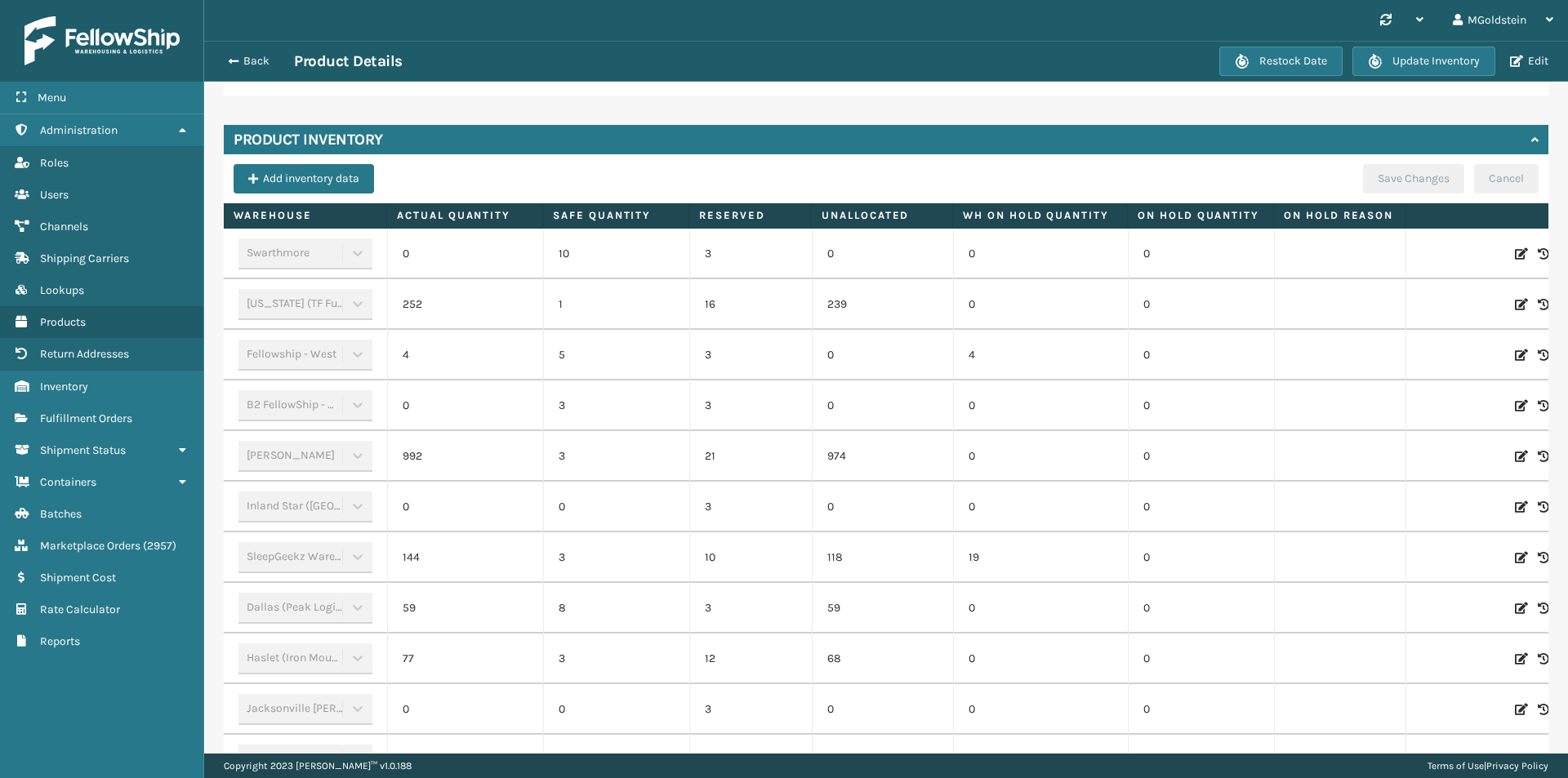
click at [950, 218] on span at bounding box center [949, 325] width 5 height 245
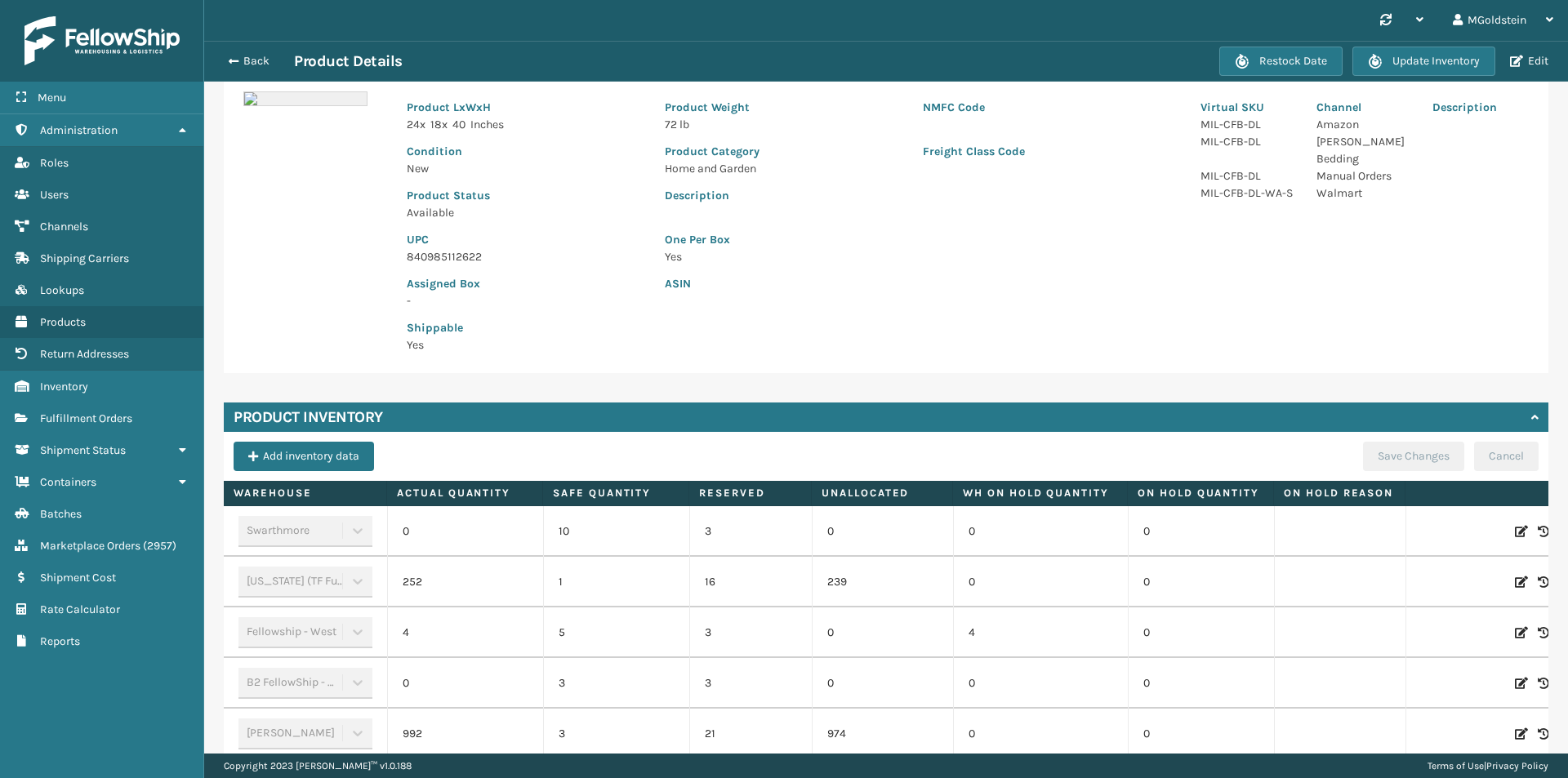
scroll to position [408, 0]
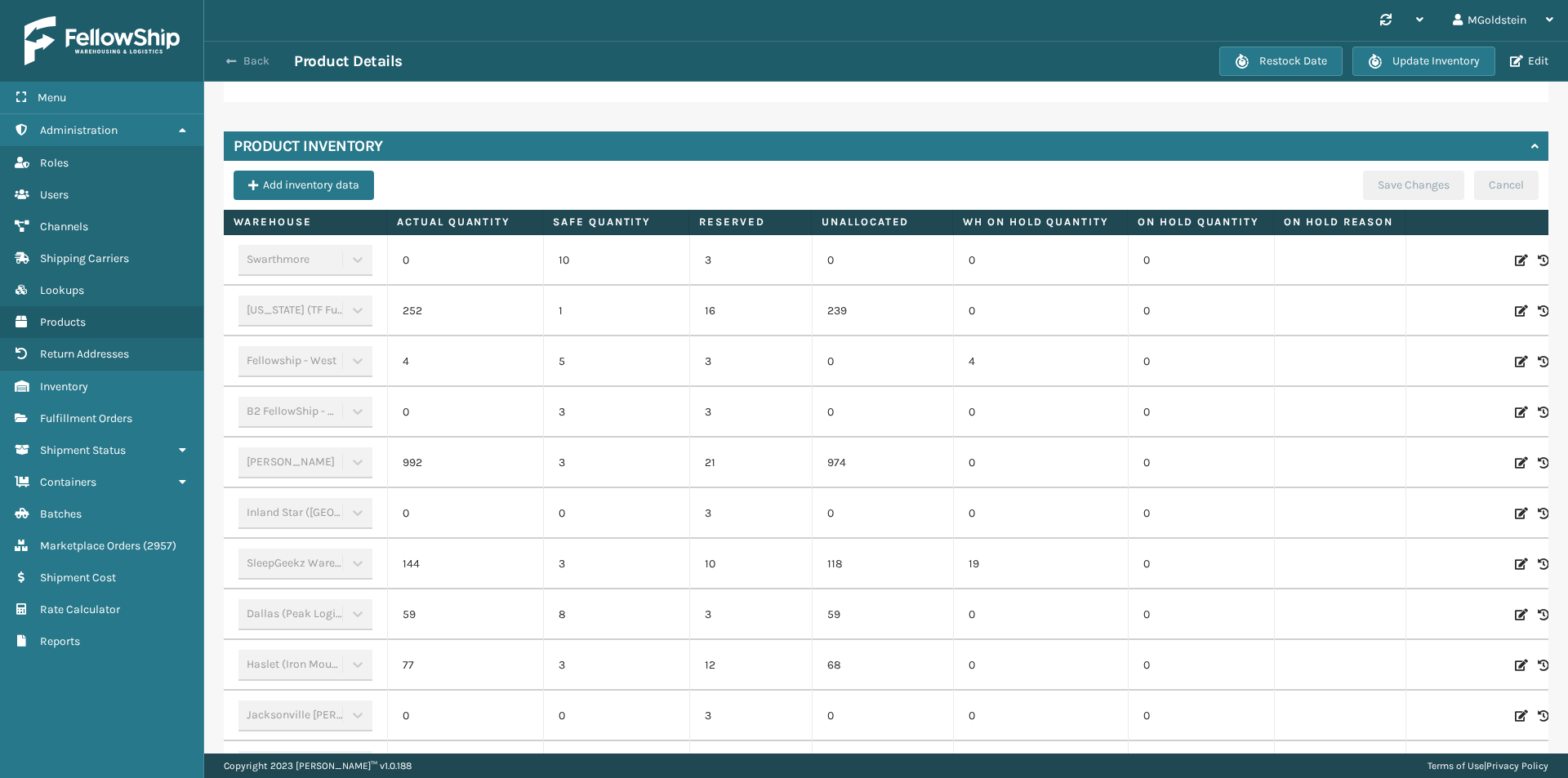
click at [252, 65] on button "Back" at bounding box center [256, 61] width 75 height 15
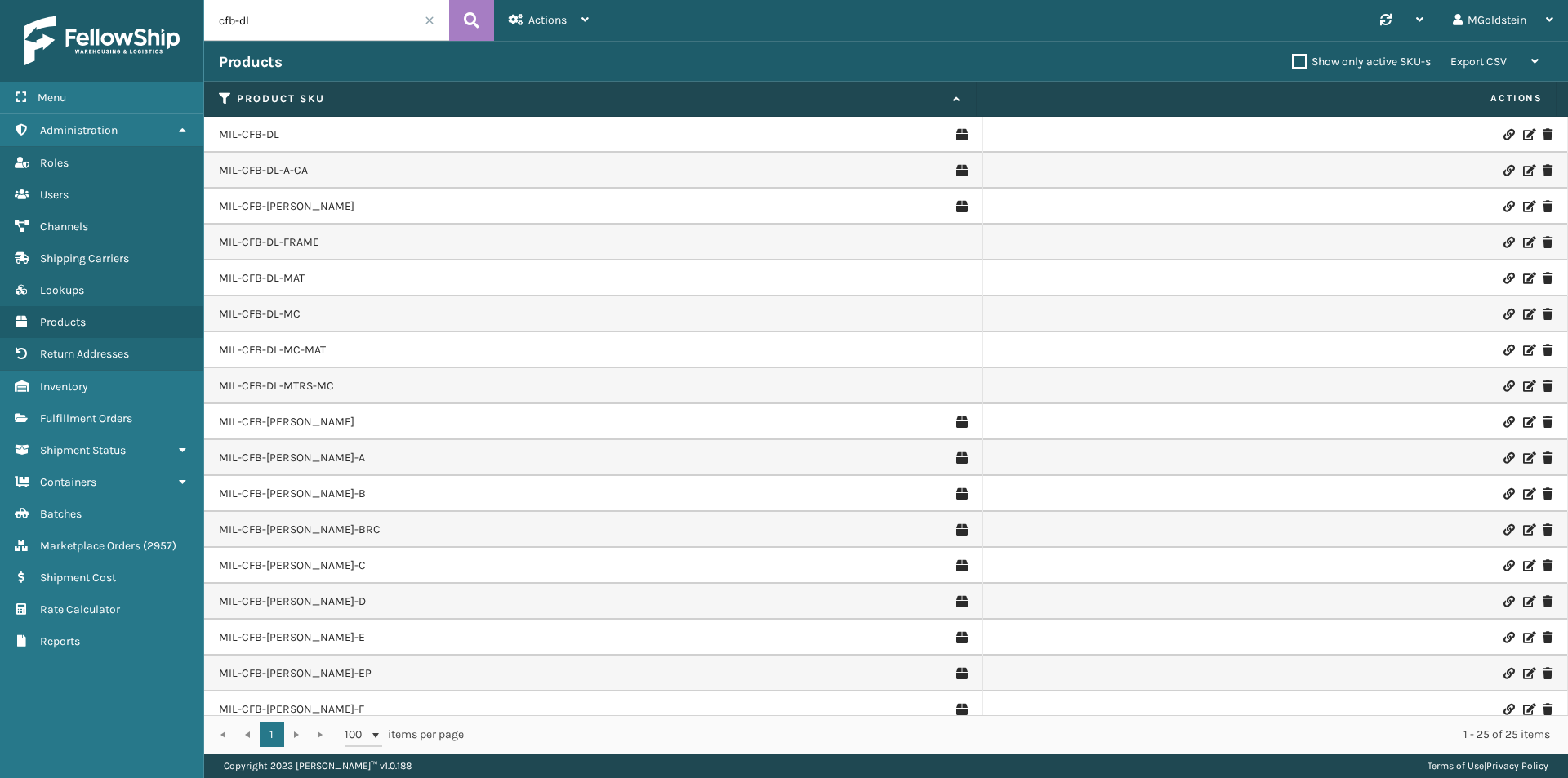
click at [297, 22] on input "cfb-dl" at bounding box center [327, 20] width 245 height 41
type input "cfb-s"
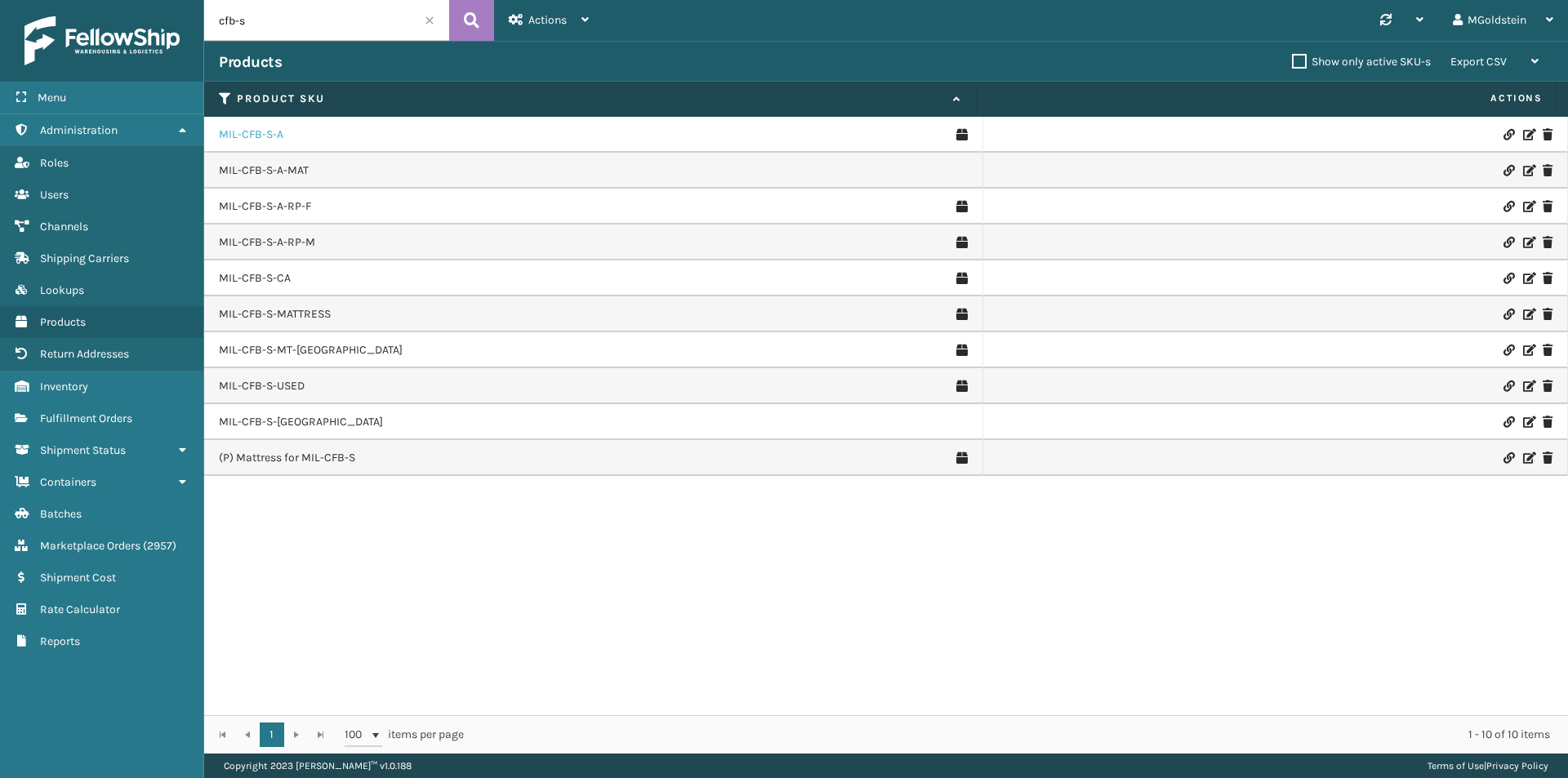
click at [268, 133] on link "MIL-CFB-S-A" at bounding box center [251, 134] width 65 height 17
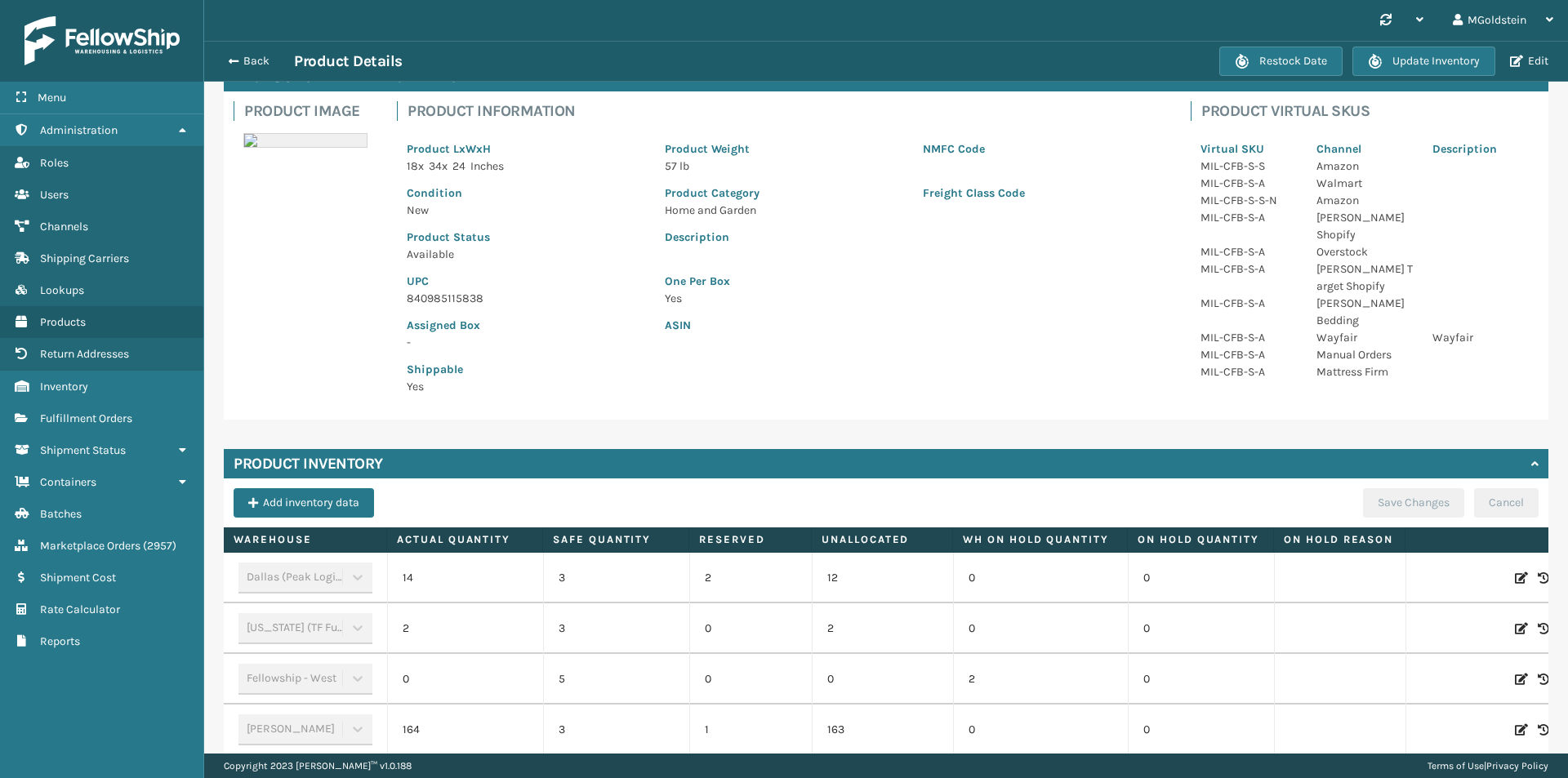
scroll to position [408, 0]
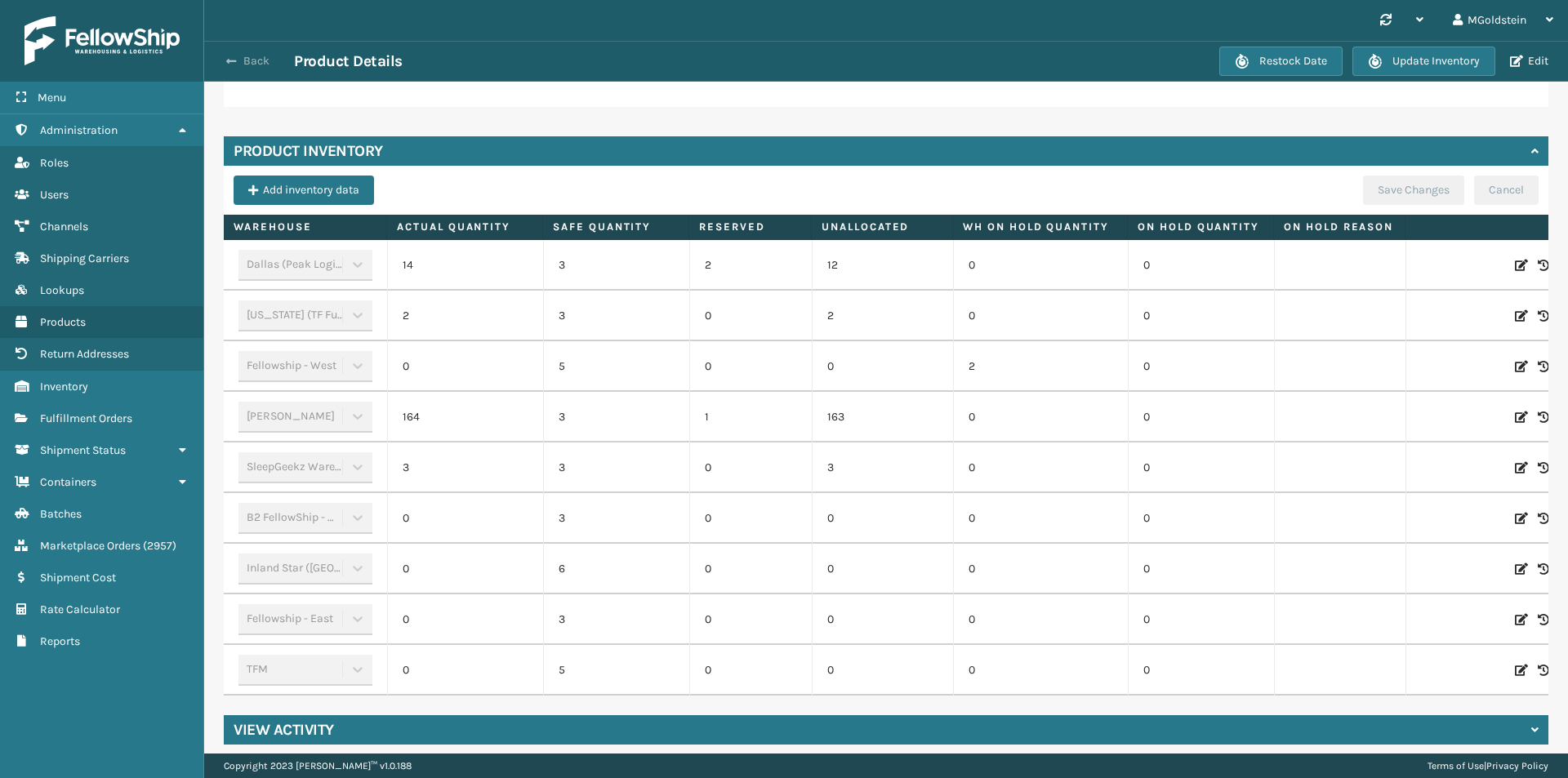
click at [249, 57] on button "Back" at bounding box center [256, 61] width 75 height 15
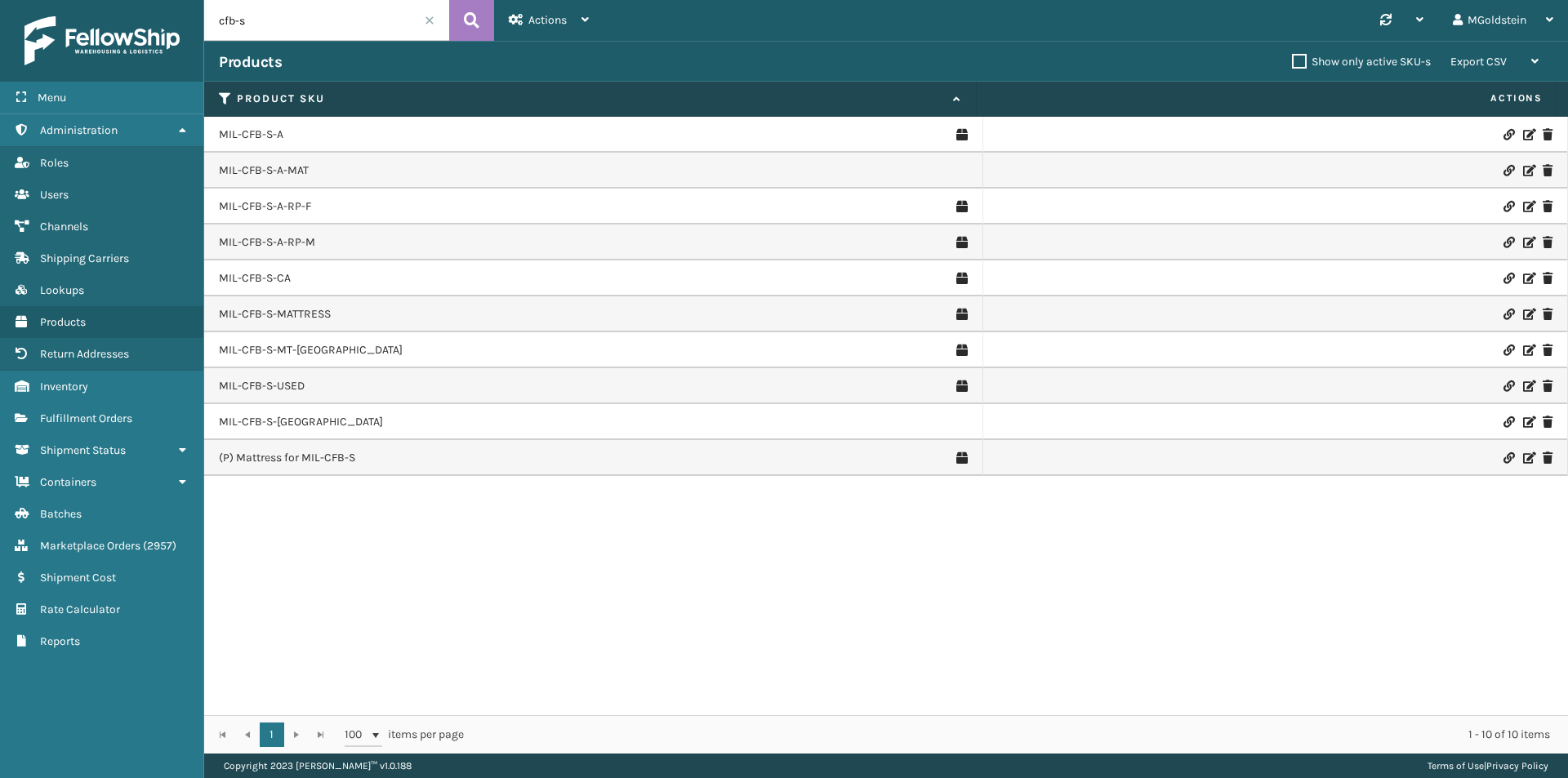
click at [280, 18] on input "cfb-s" at bounding box center [327, 20] width 245 height 41
type input "cfb-dl"
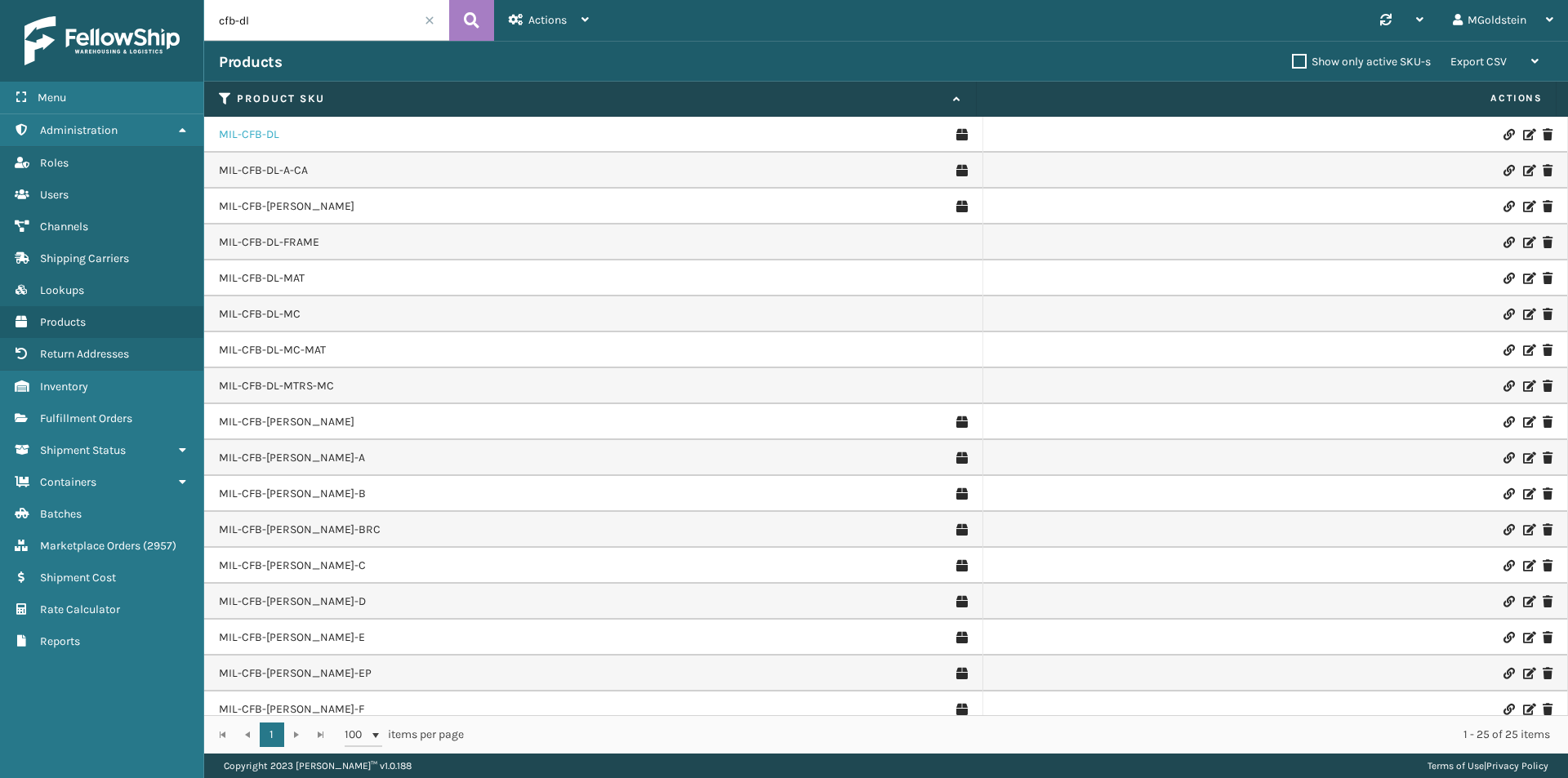
click at [268, 133] on link "MIL-CFB-DL" at bounding box center [249, 134] width 60 height 17
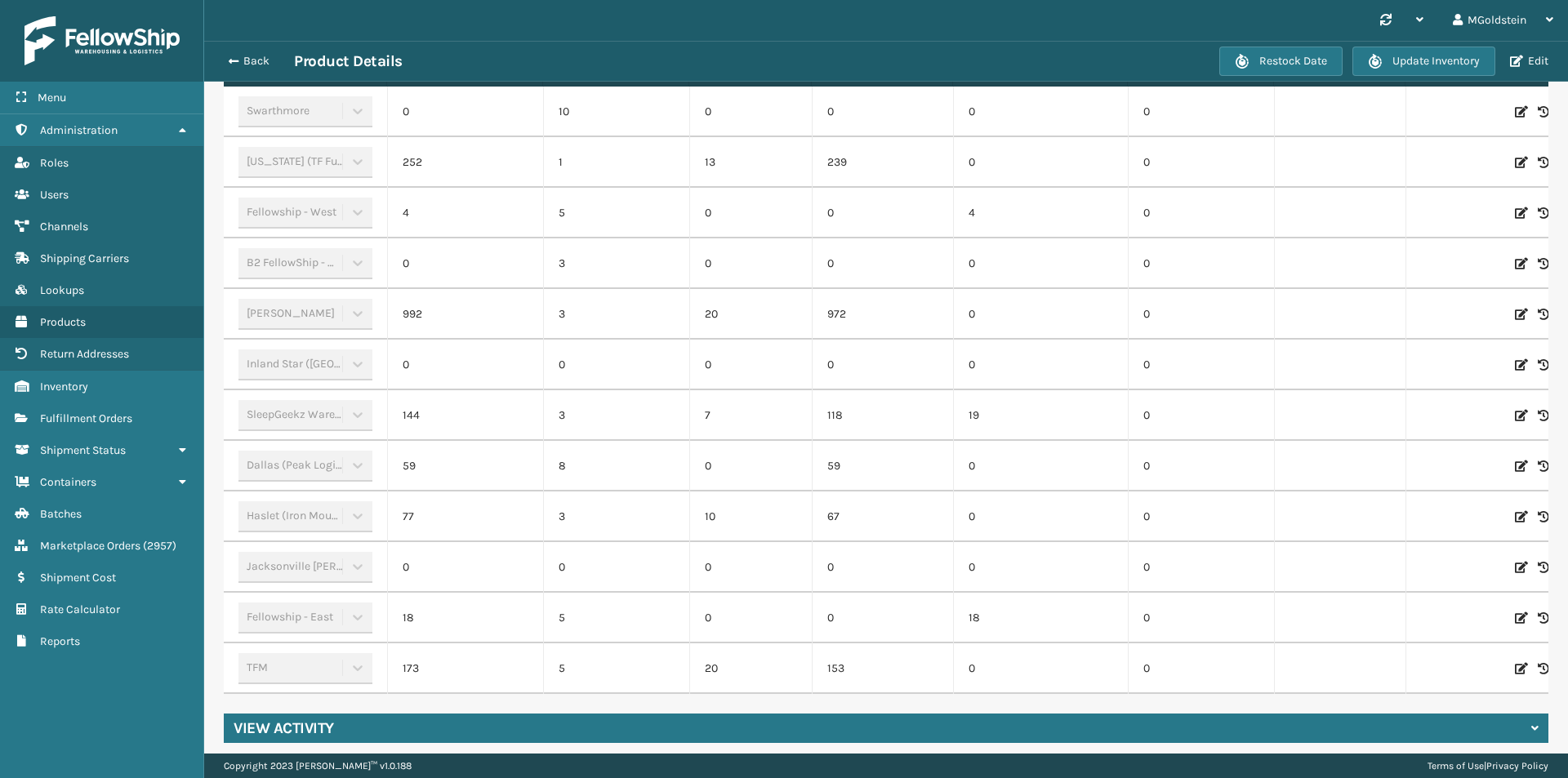
scroll to position [578, 0]
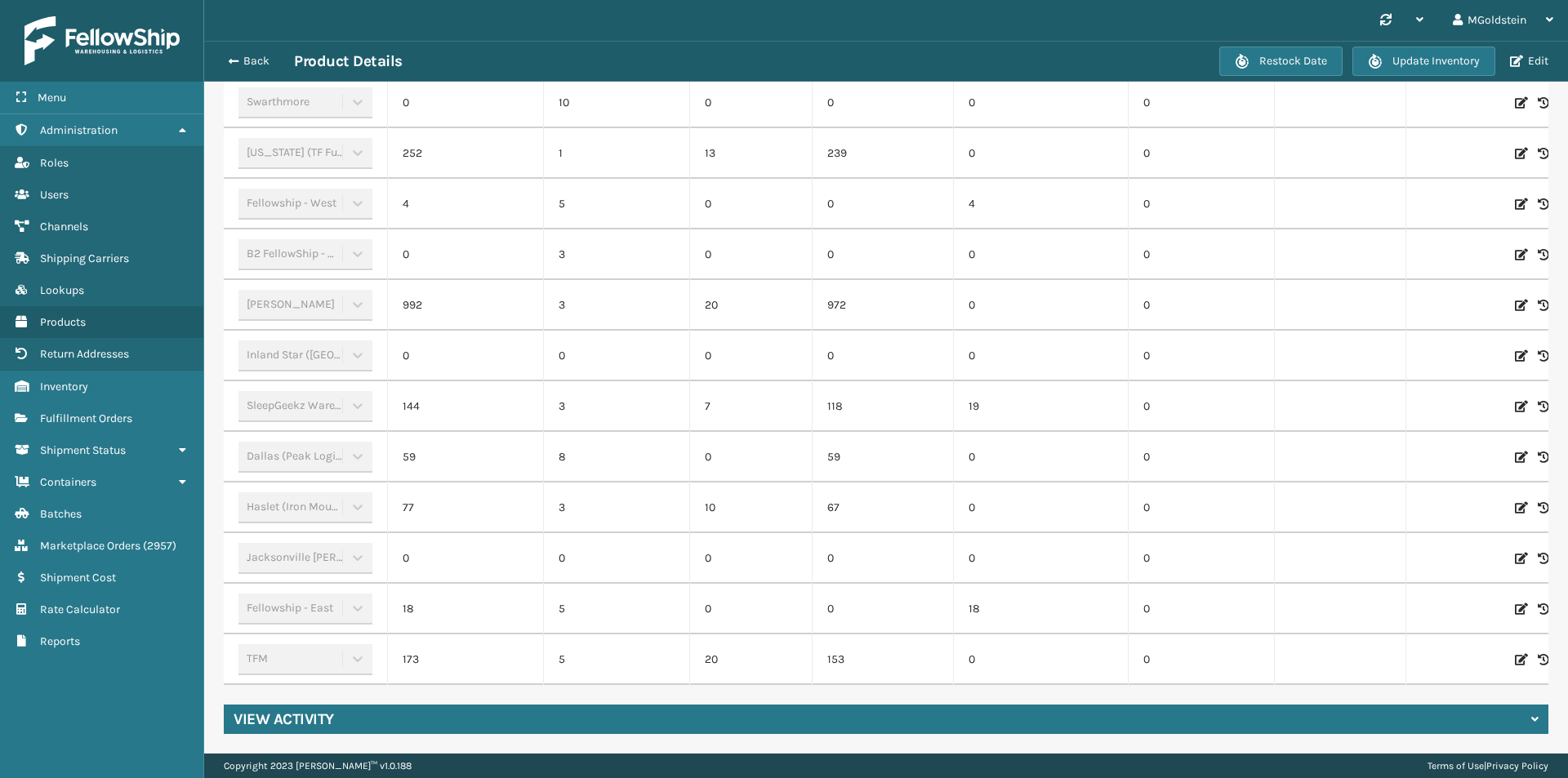
click at [1522, 651] on icon at bounding box center [1522, 659] width 13 height 17
drag, startPoint x: 477, startPoint y: 644, endPoint x: 443, endPoint y: 644, distance: 34.0
click at [443, 644] on input "173" at bounding box center [466, 659] width 82 height 30
type input "250"
click at [1429, 650] on button "ADD" at bounding box center [1436, 659] width 41 height 19
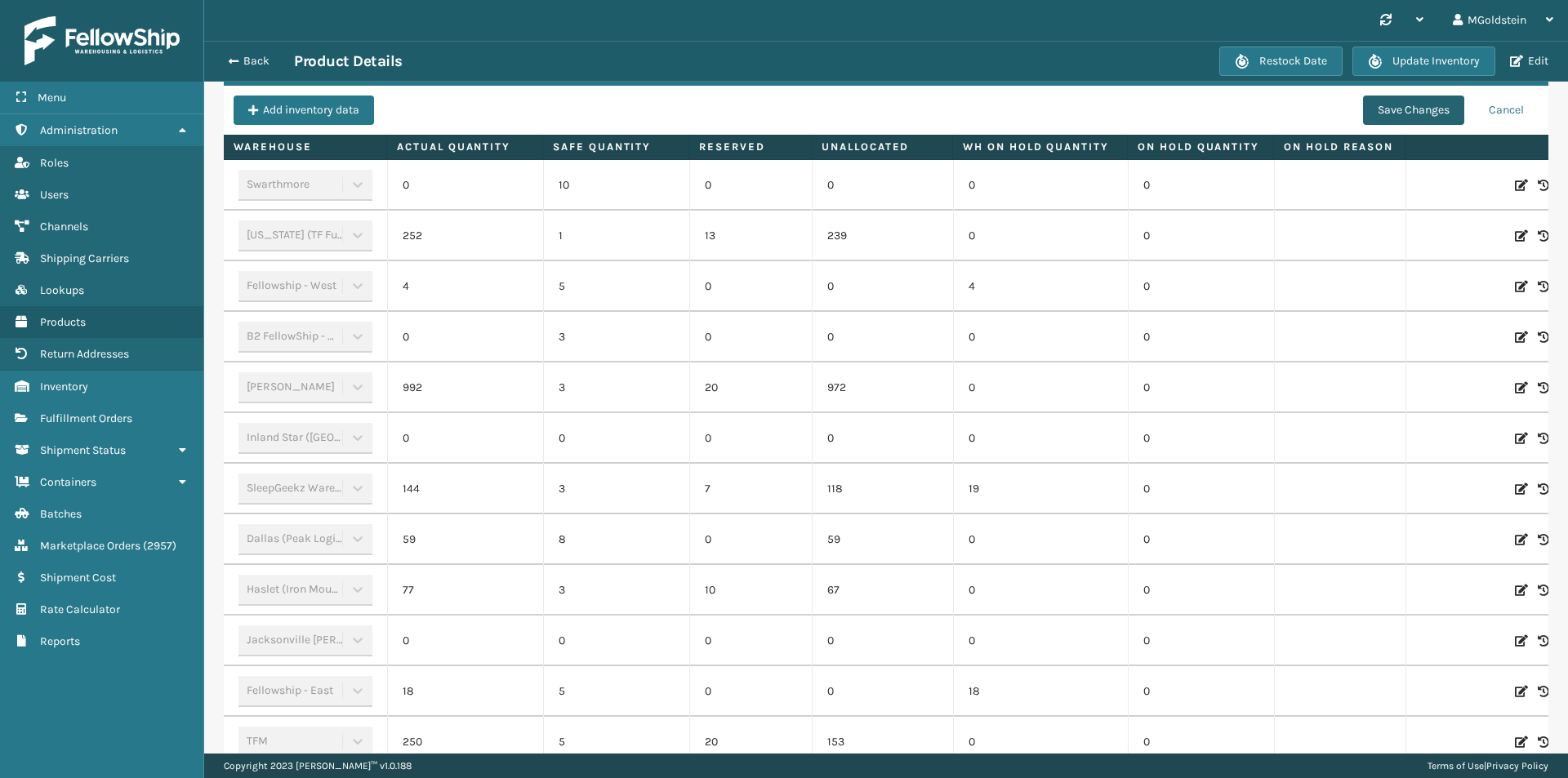
scroll to position [333, 0]
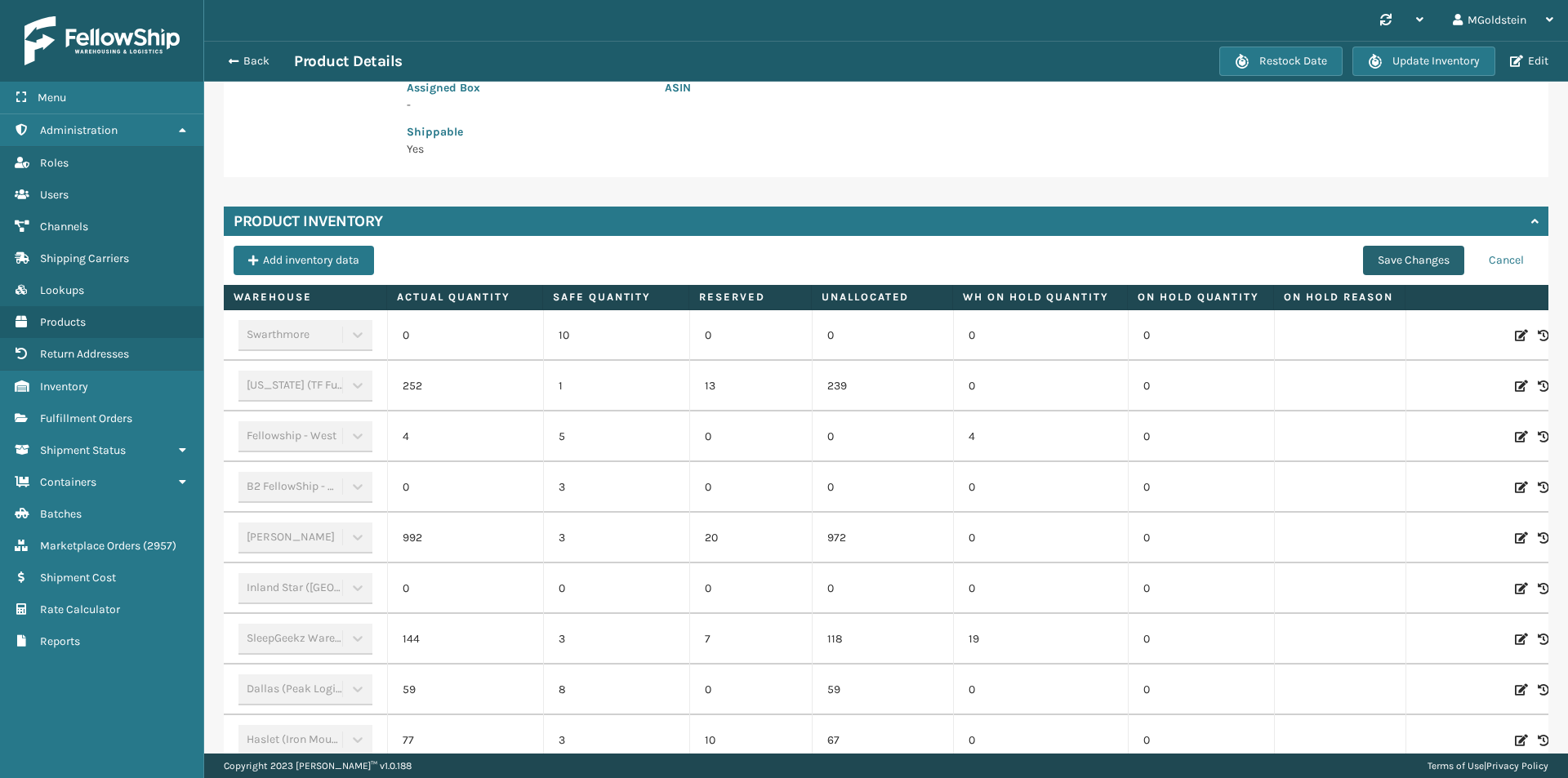
click at [1395, 255] on button "Save Changes" at bounding box center [1413, 261] width 101 height 30
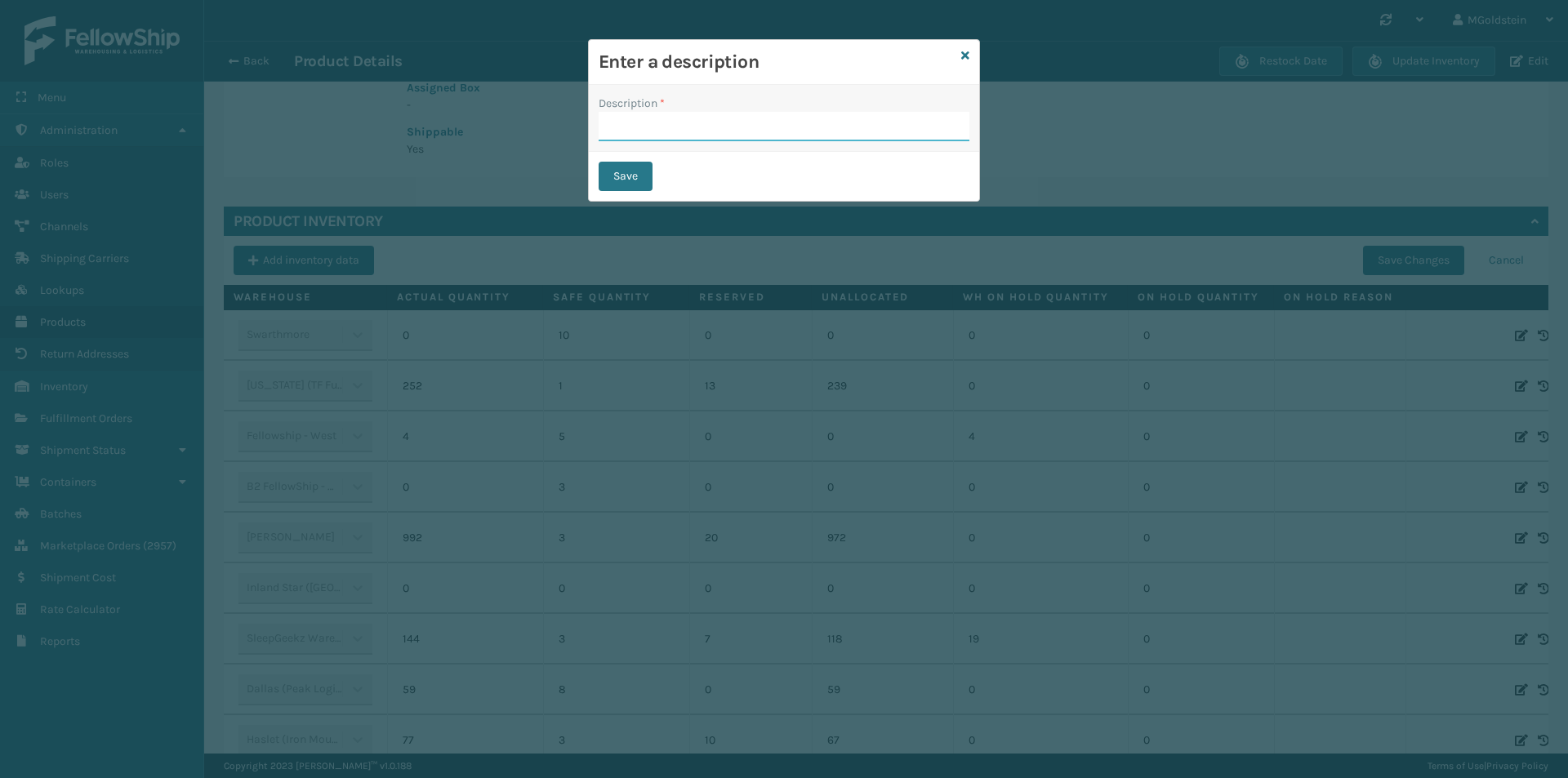
click at [653, 117] on input "Description *" at bounding box center [784, 127] width 371 height 30
type input "adding"
click at [633, 176] on button "Save" at bounding box center [625, 176] width 54 height 30
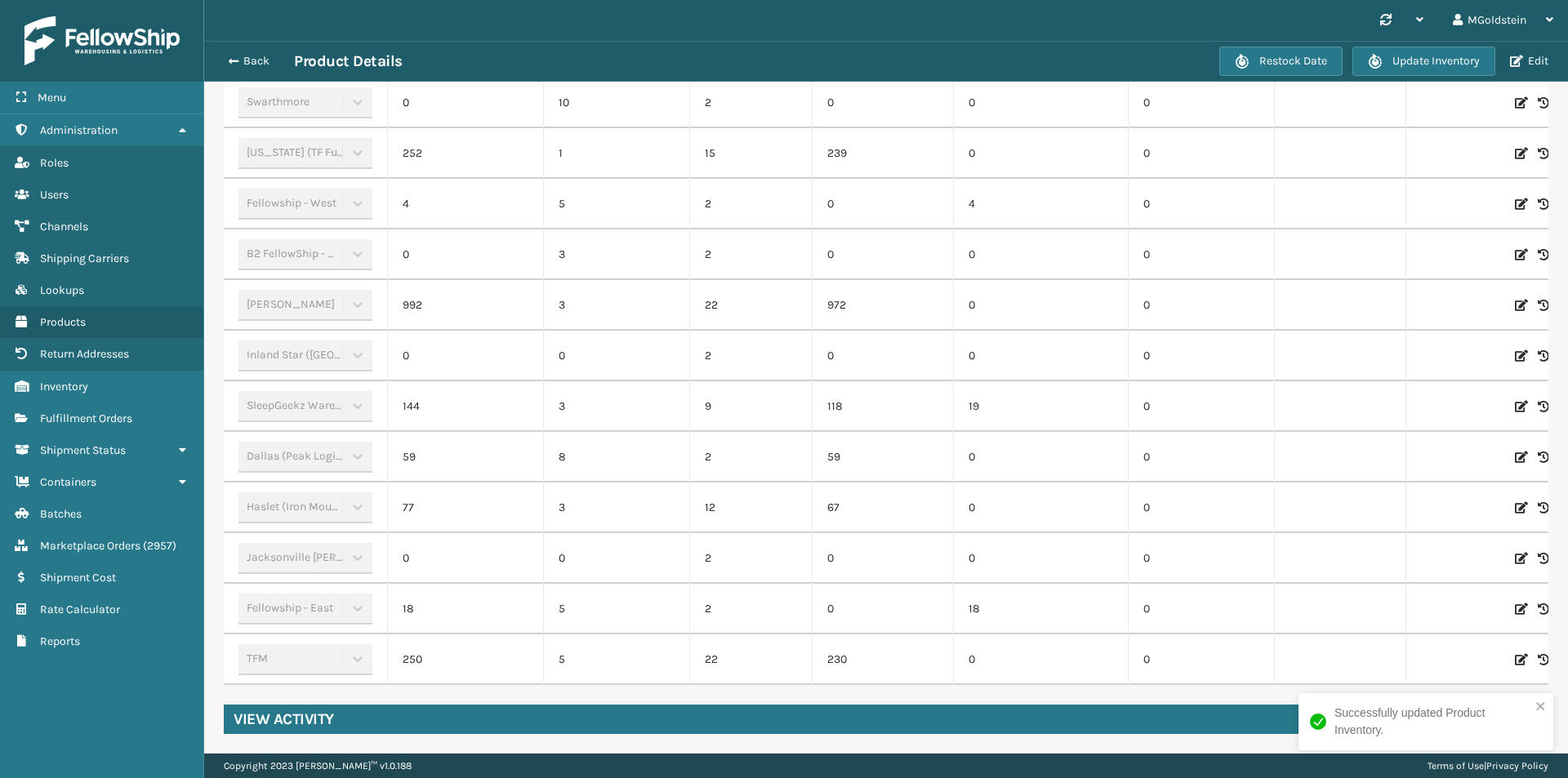
scroll to position [578, 0]
